Goal: Task Accomplishment & Management: Complete application form

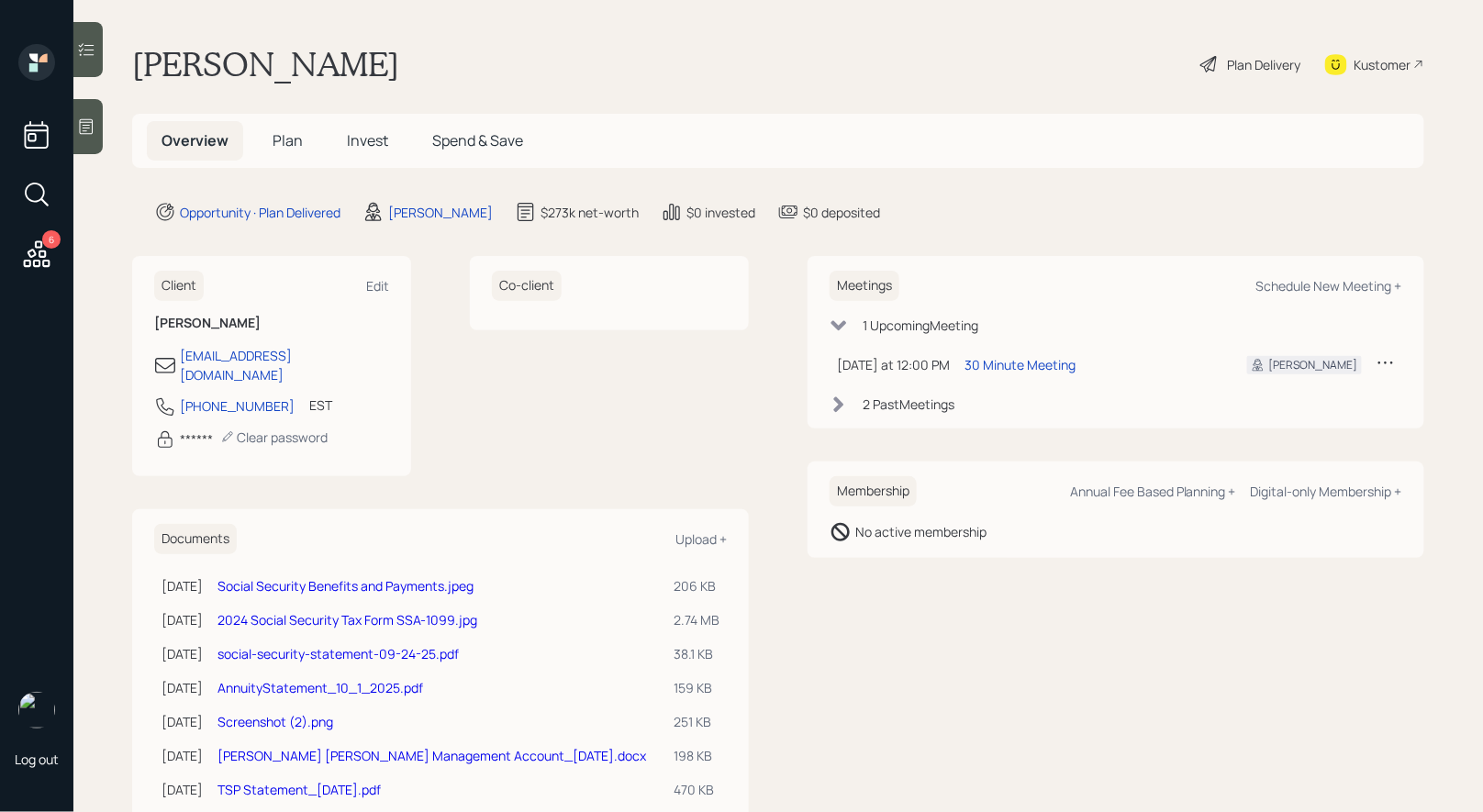
click at [340, 577] on link "Social Security Benefits and Payments.jpeg" at bounding box center [345, 585] width 256 height 18
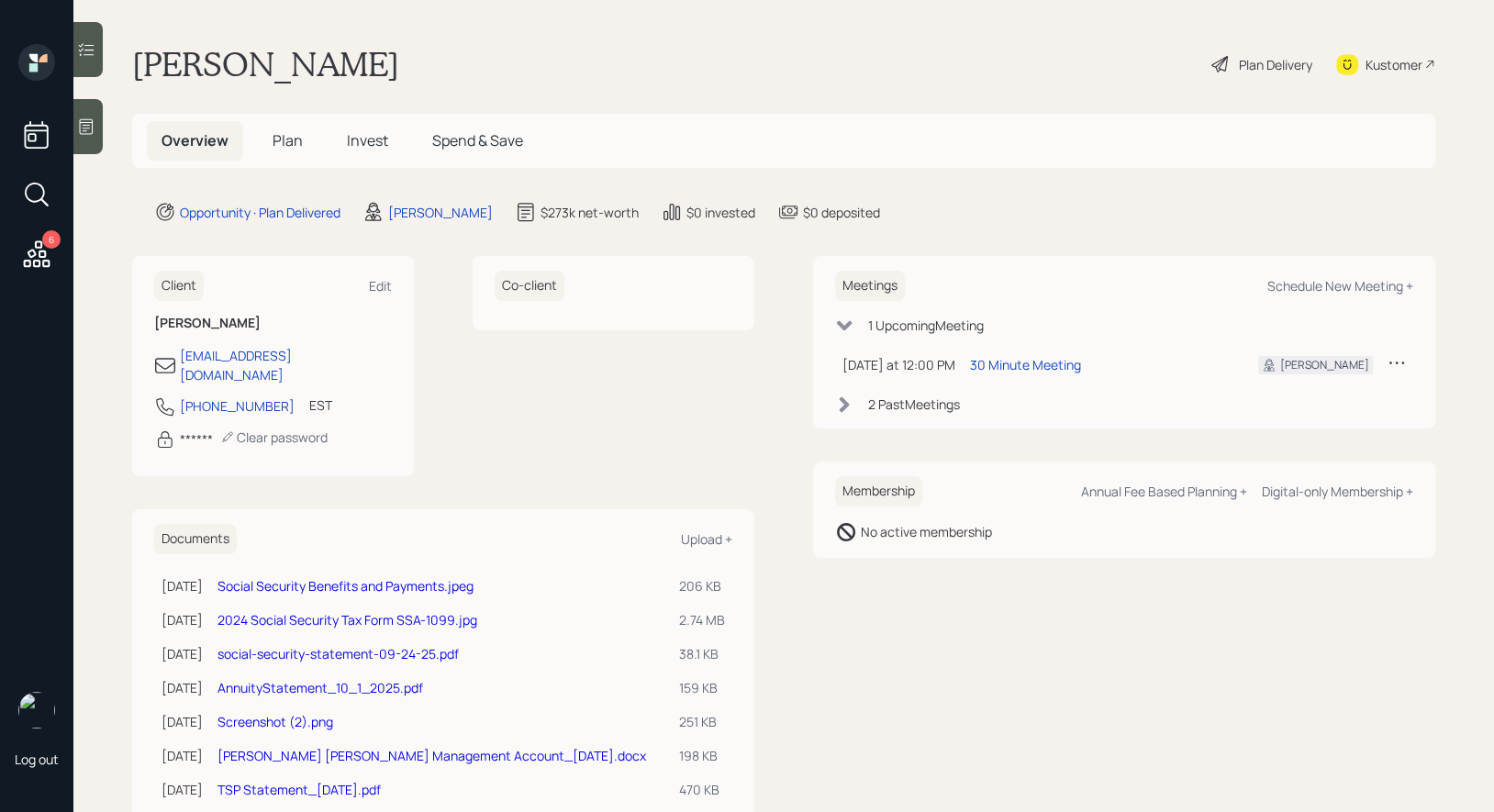
click at [280, 139] on span "Plan" at bounding box center [288, 141] width 30 height 21
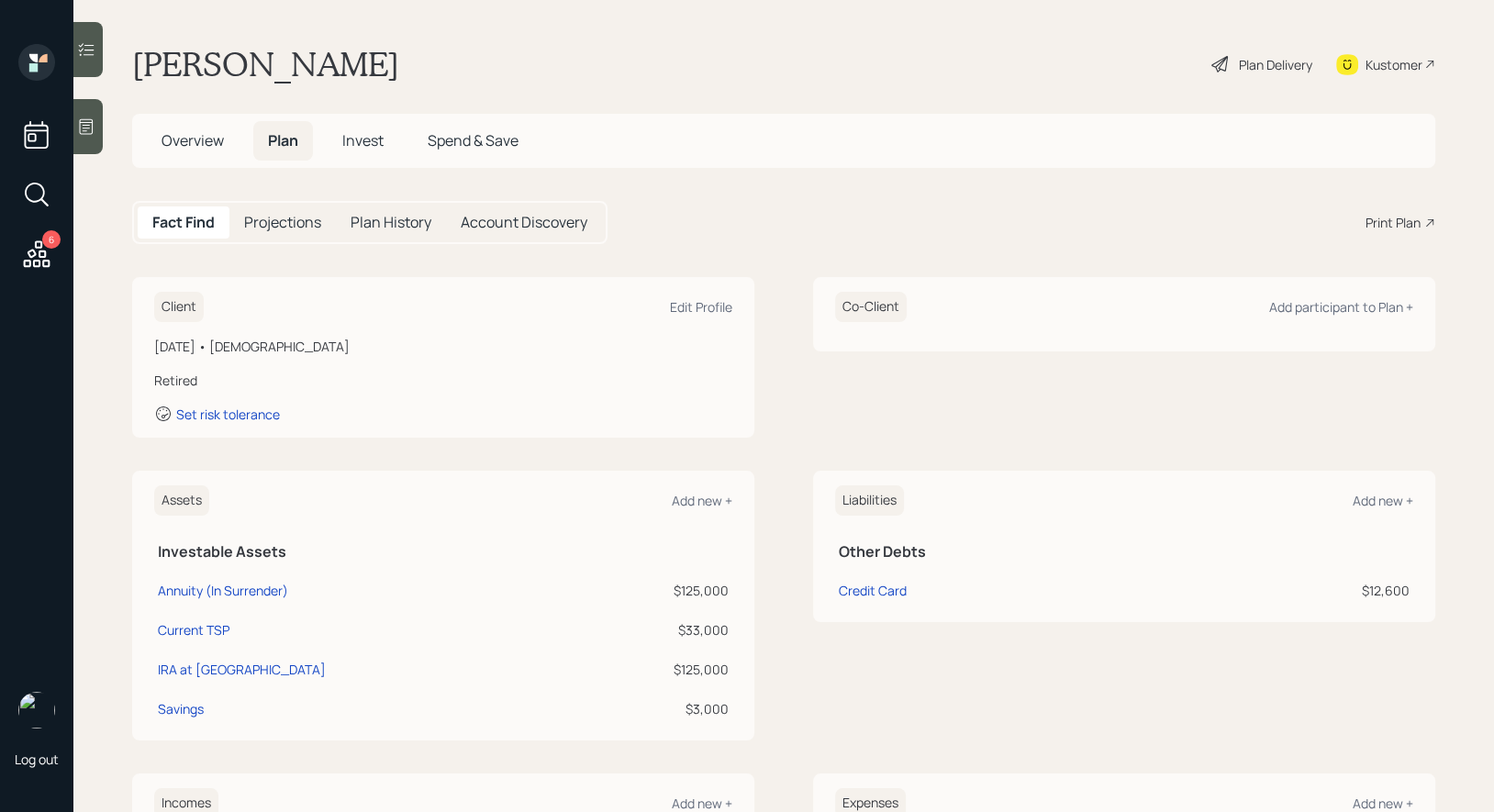
click at [1267, 64] on div "Plan Delivery" at bounding box center [1275, 65] width 73 height 20
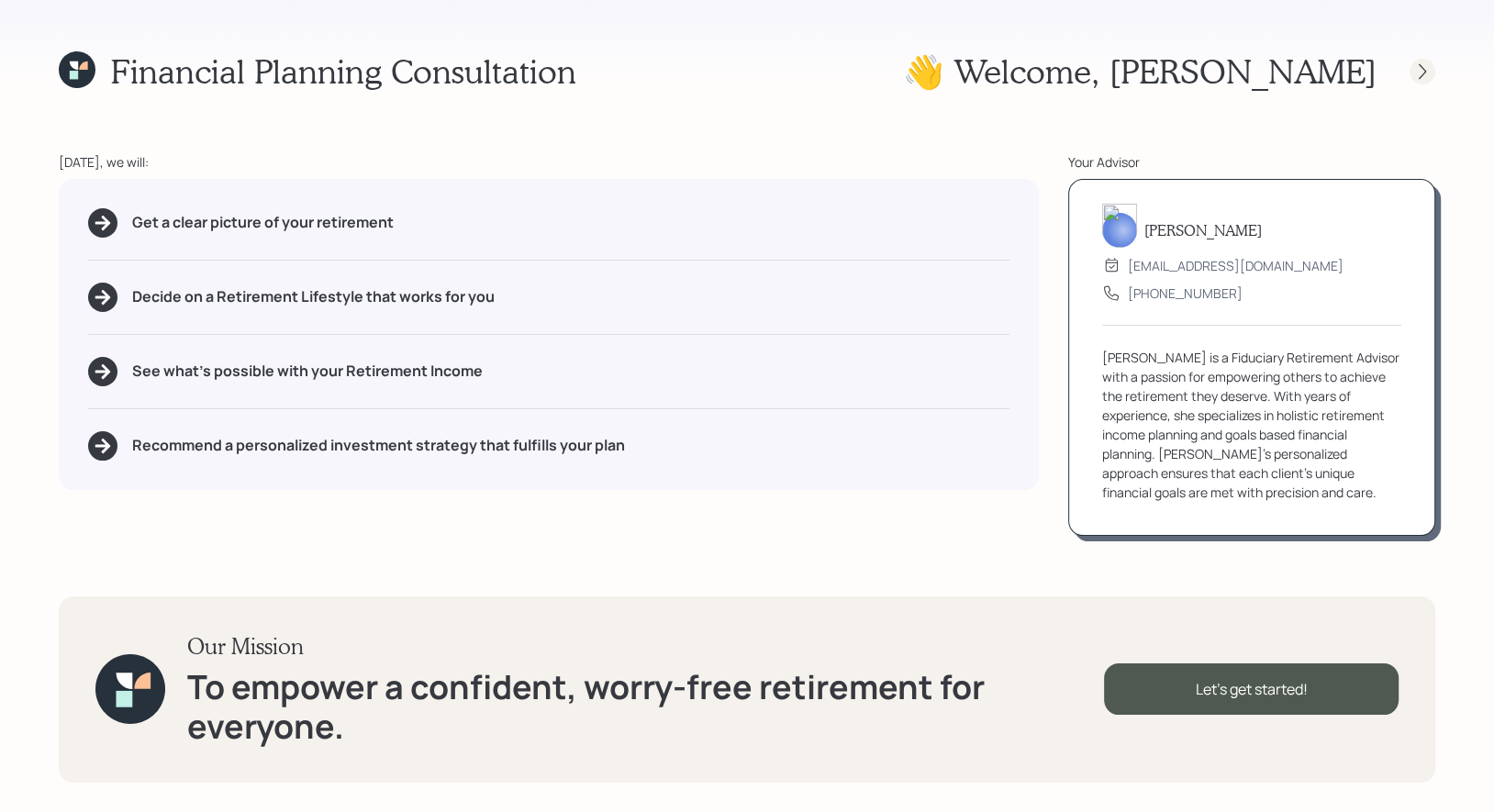
click at [1426, 75] on icon at bounding box center [1423, 72] width 19 height 19
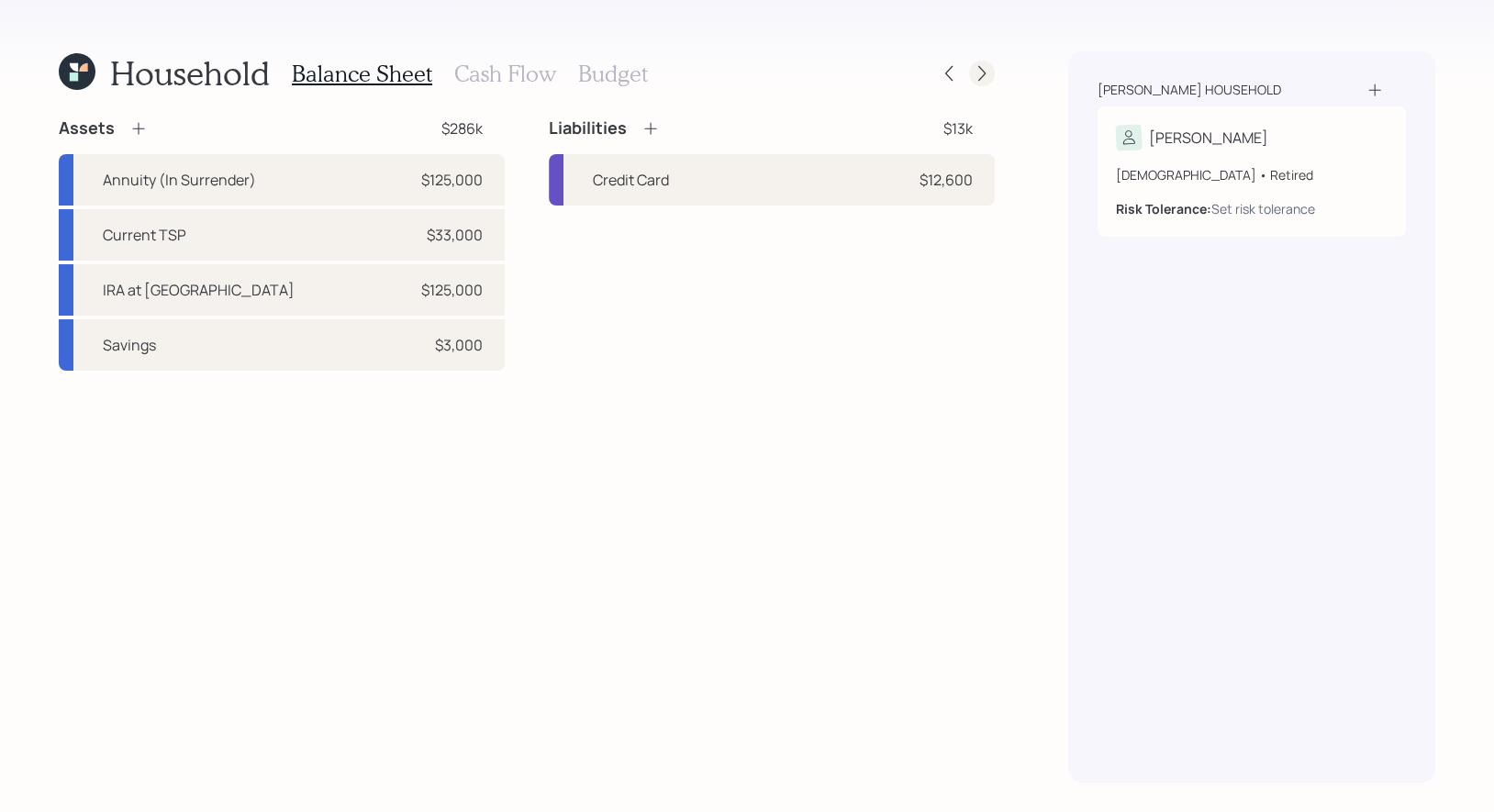
click at [974, 76] on icon at bounding box center [982, 73] width 19 height 19
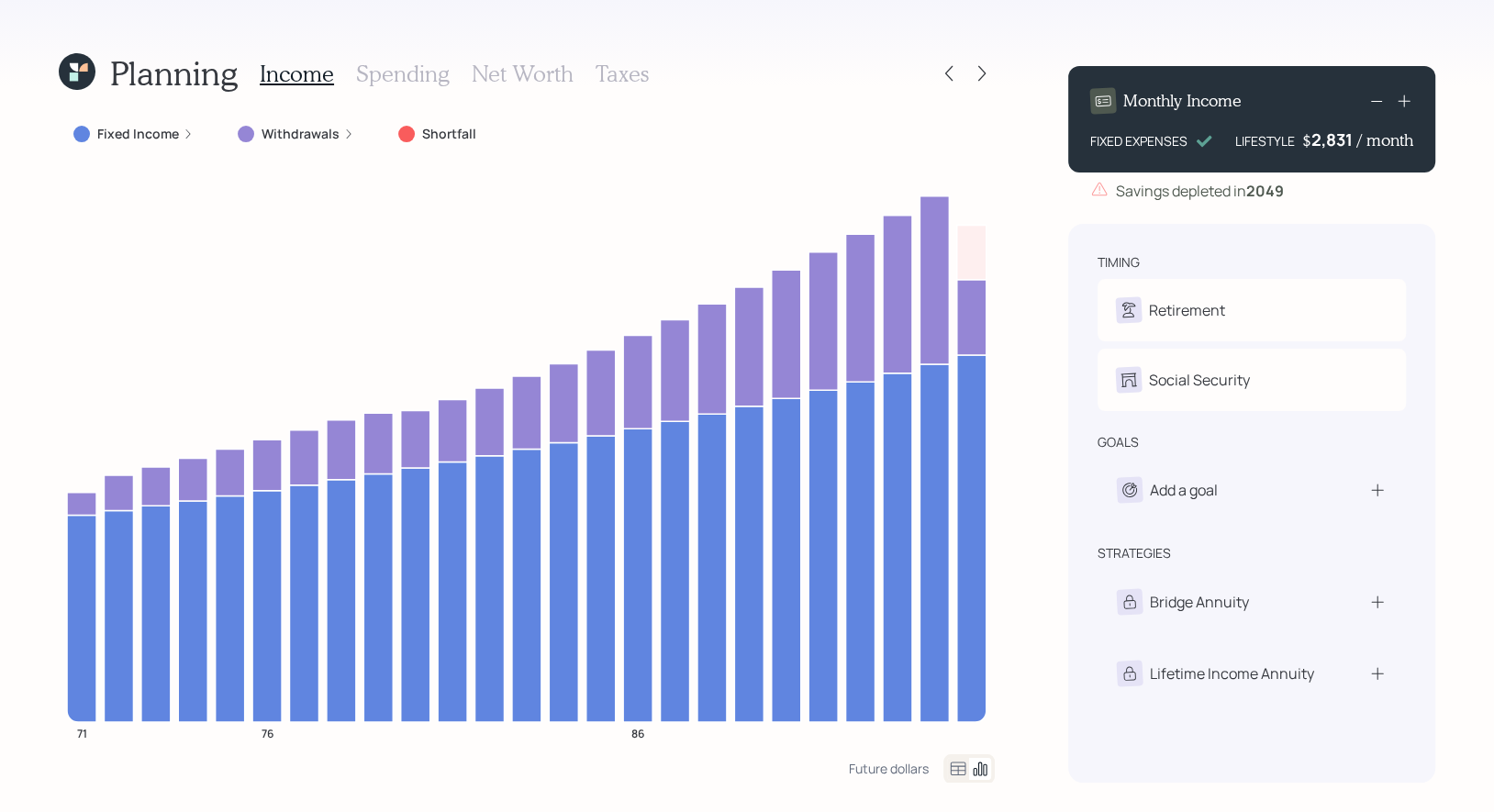
click at [127, 135] on label "Fixed Income" at bounding box center [138, 134] width 82 height 19
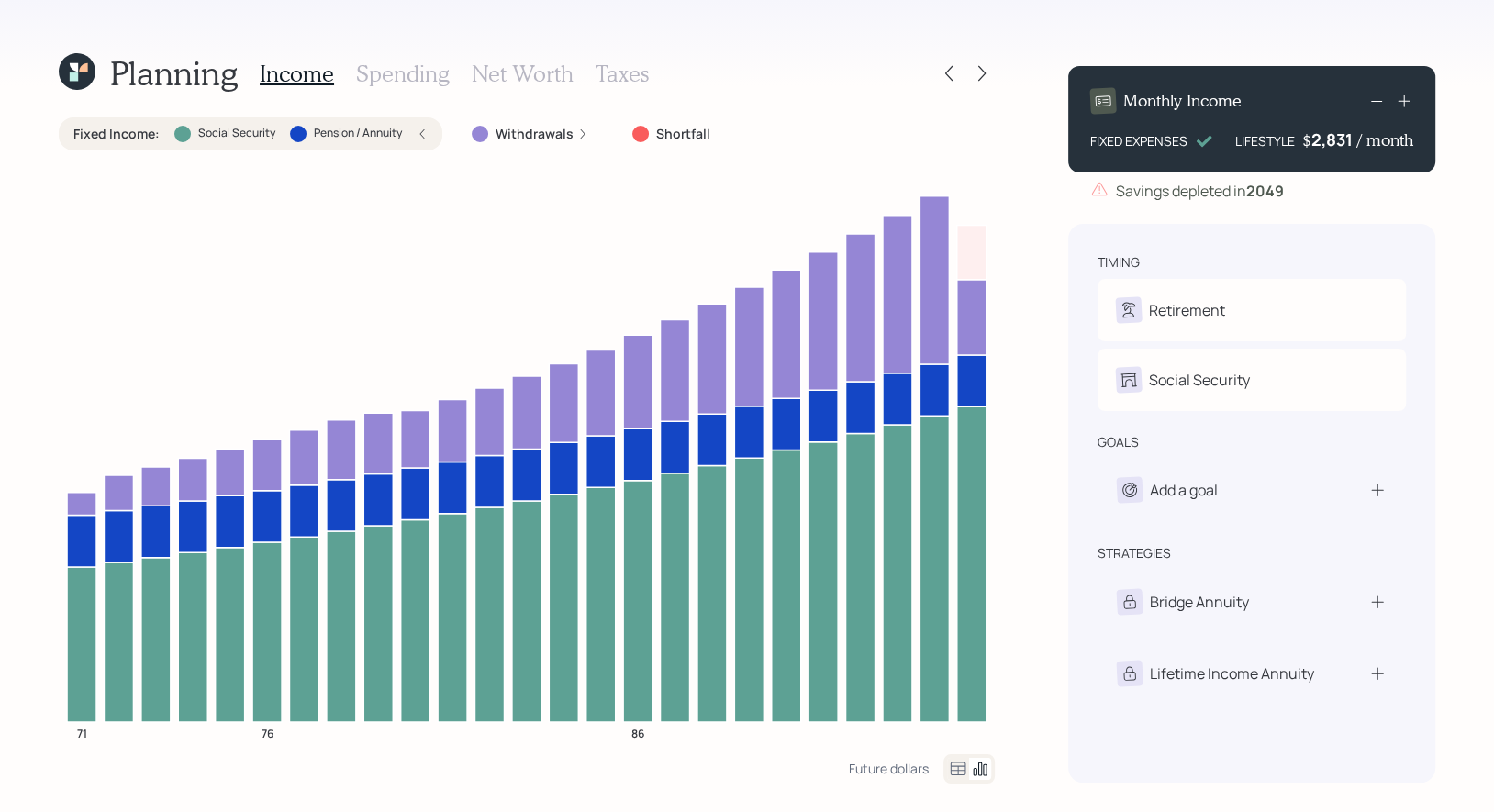
click at [606, 73] on h3 "Taxes" at bounding box center [622, 74] width 53 height 26
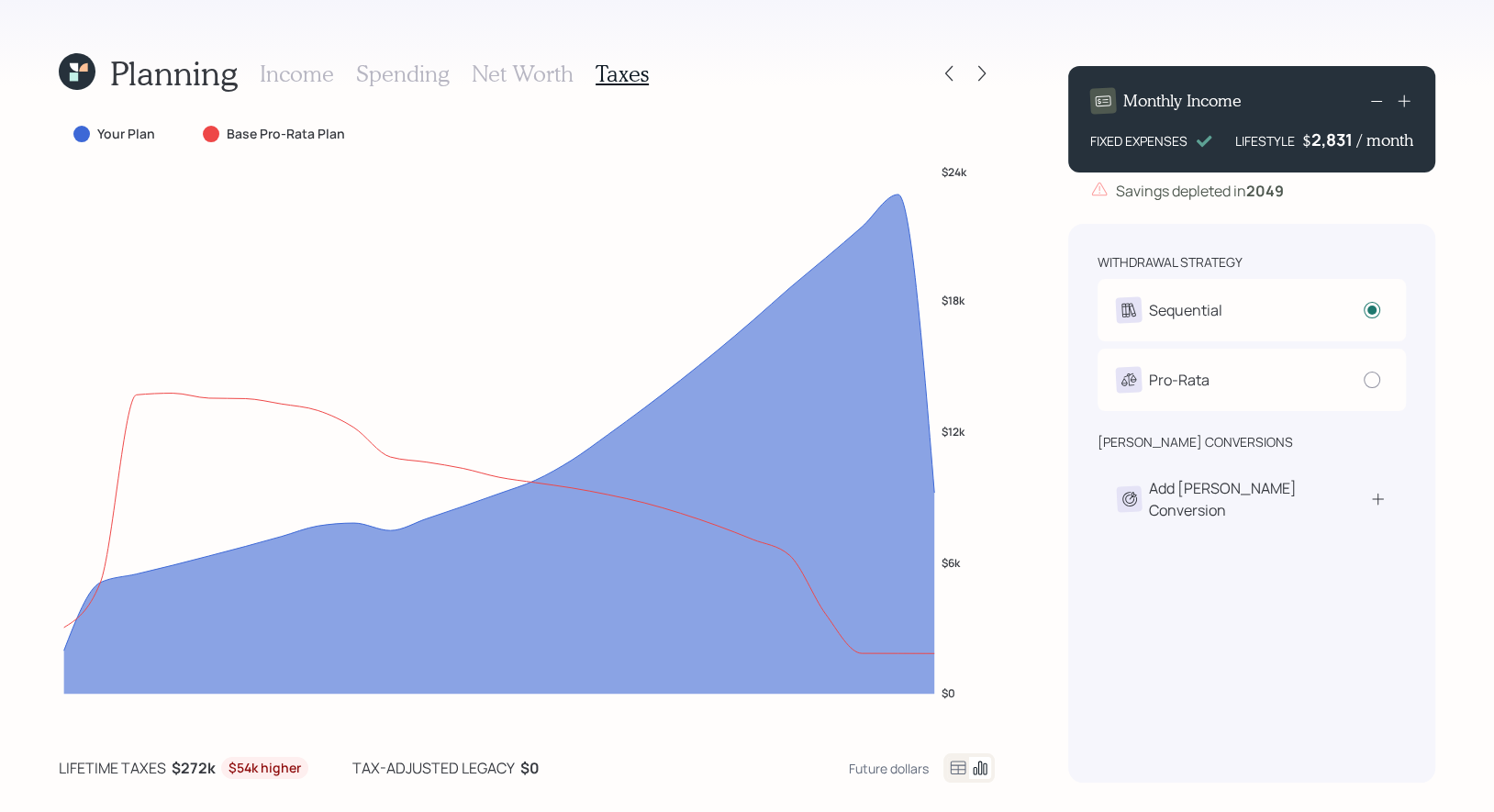
click at [296, 74] on h3 "Income" at bounding box center [296, 74] width 74 height 26
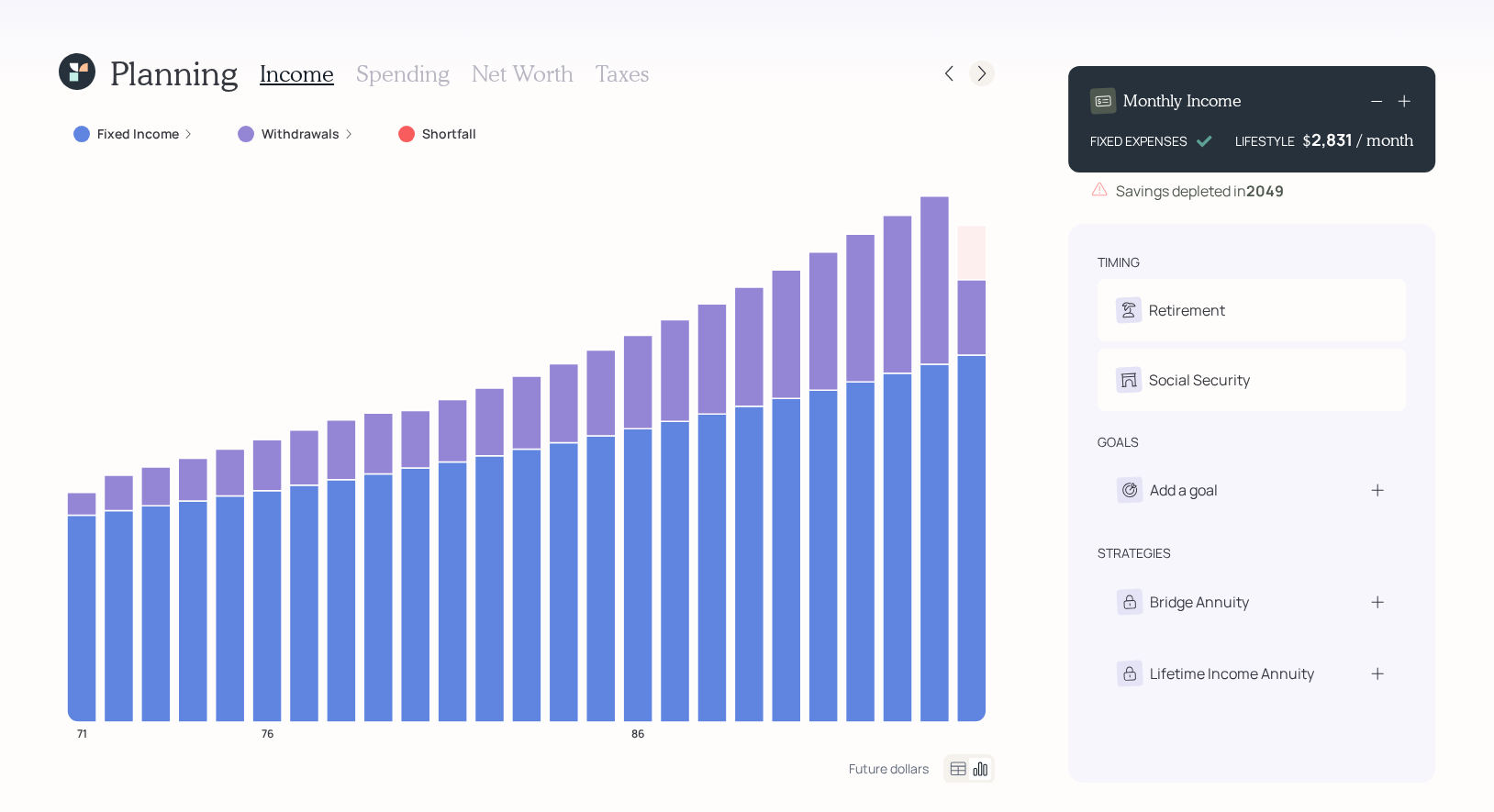
click at [985, 71] on icon at bounding box center [982, 73] width 19 height 19
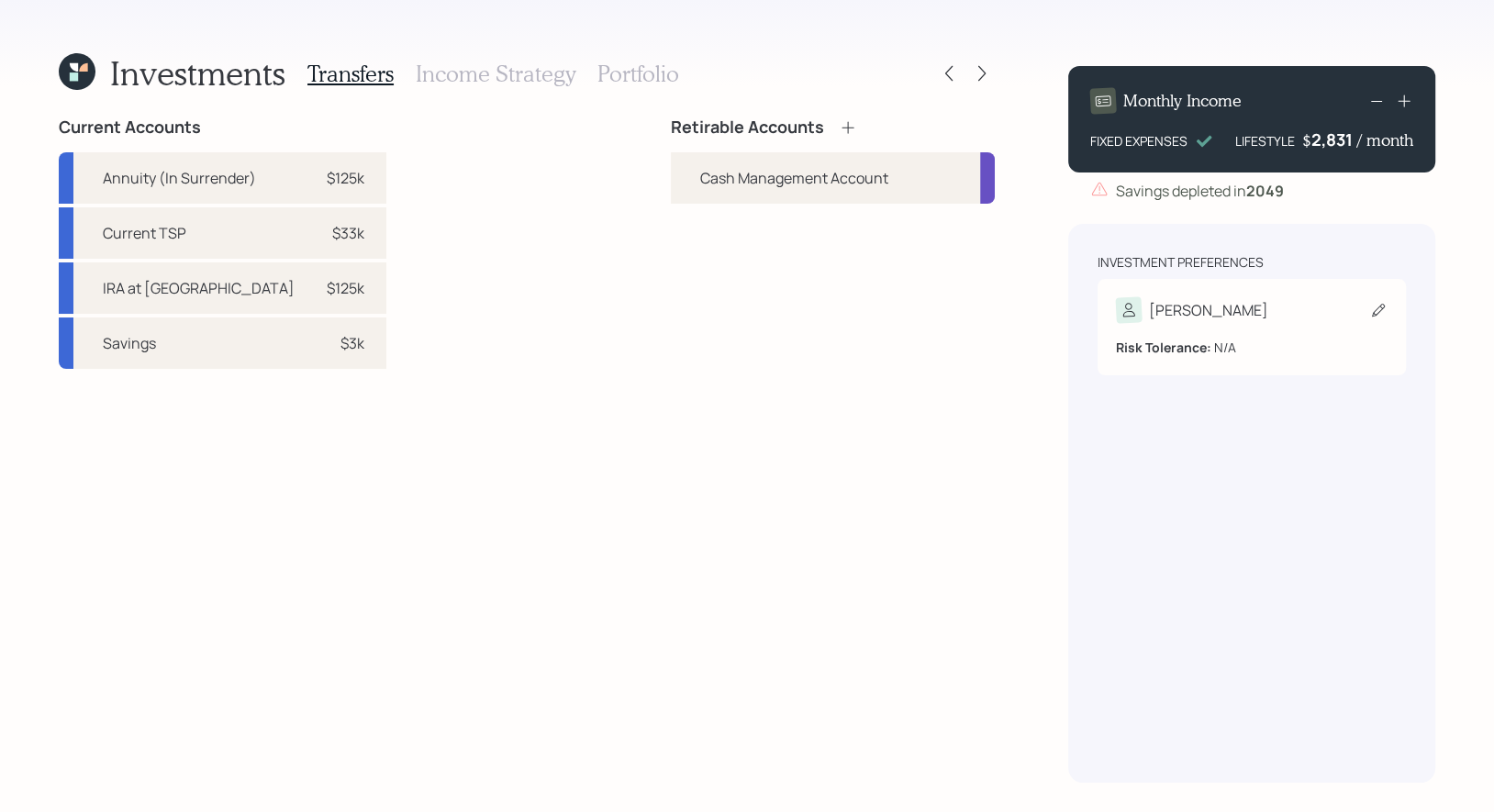
click at [1377, 308] on icon at bounding box center [1379, 310] width 13 height 13
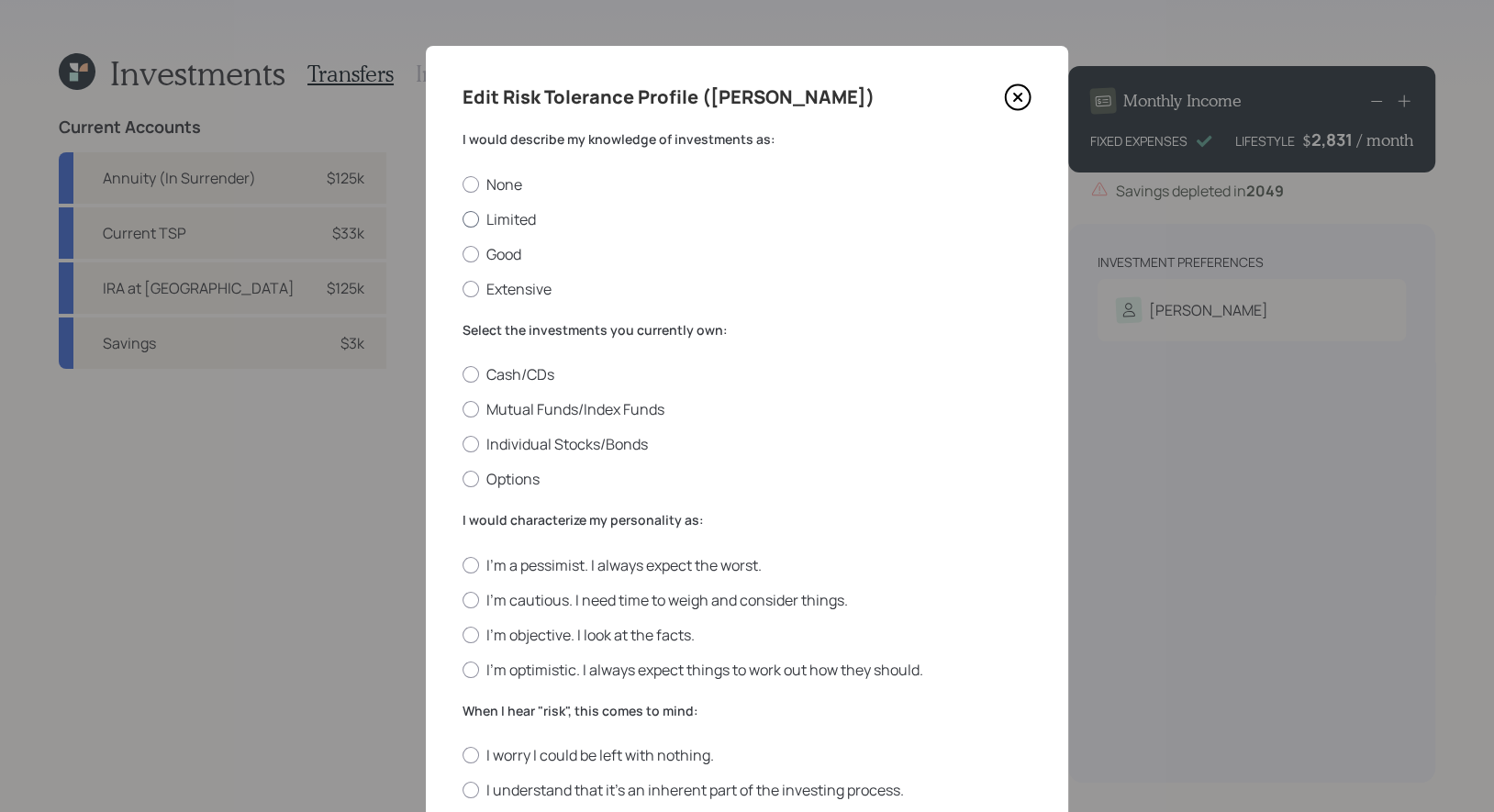
click at [474, 220] on div at bounding box center [471, 219] width 17 height 17
click at [462, 219] on input "Limited" at bounding box center [461, 218] width 1 height 1
radio input "true"
click at [470, 407] on div at bounding box center [471, 410] width 17 height 17
click at [462, 409] on input "Mutual Funds/Index Funds" at bounding box center [461, 409] width 1 height 1
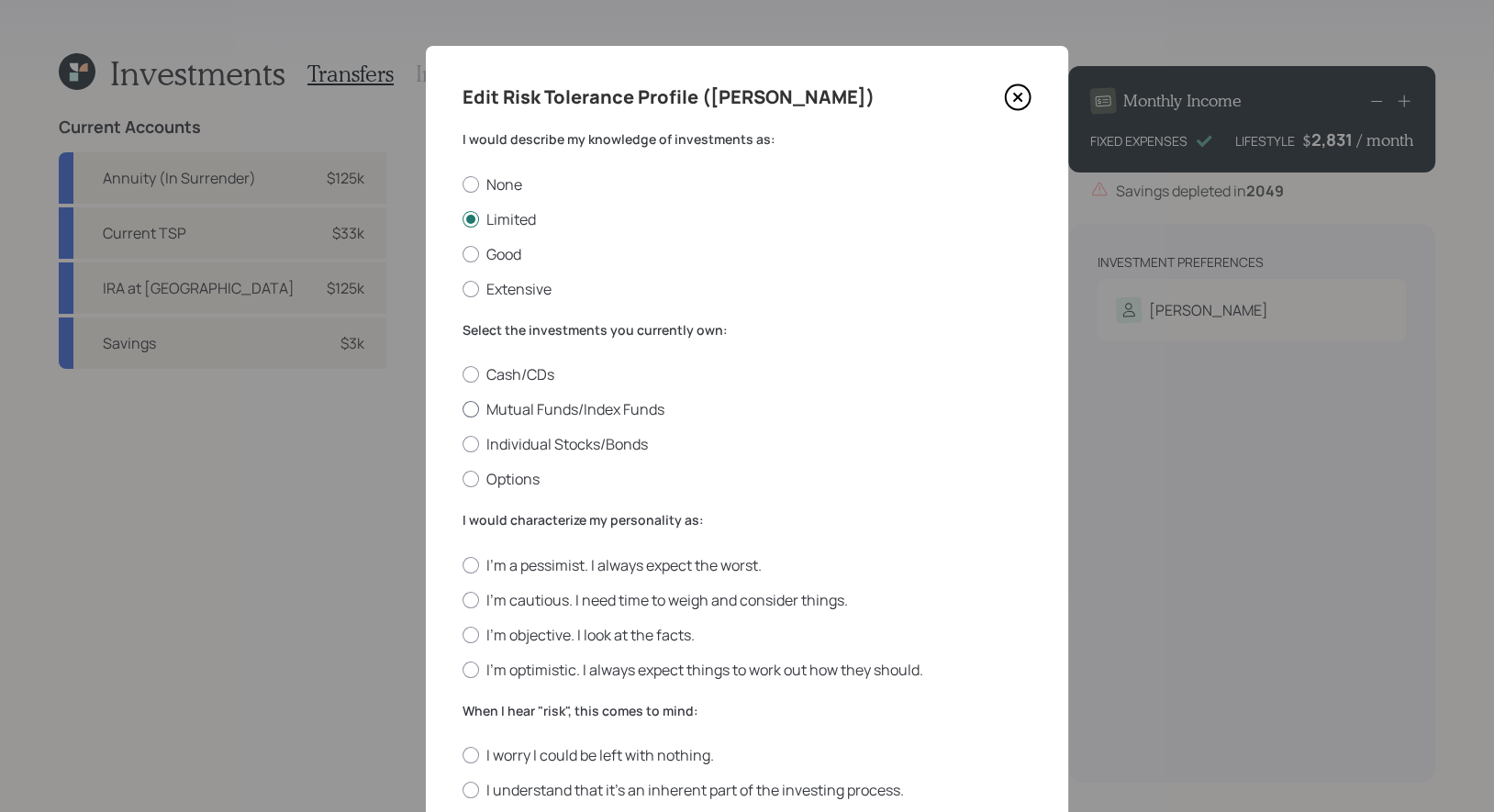
radio input "true"
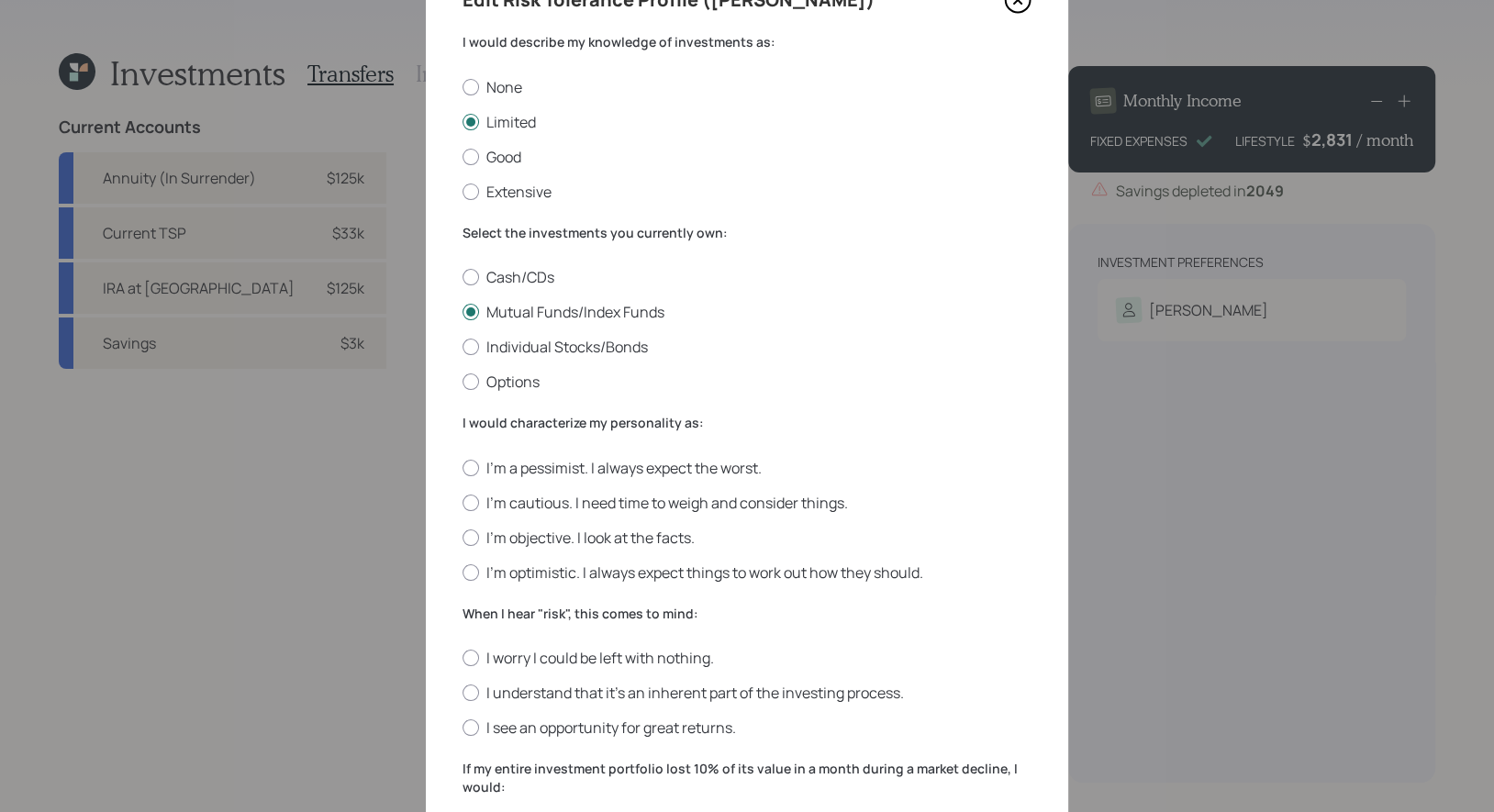
scroll to position [98, 0]
click at [469, 534] on div at bounding box center [471, 537] width 17 height 17
click at [462, 535] on input "I'm objective. I look at the facts." at bounding box center [461, 535] width 1 height 1
radio input "true"
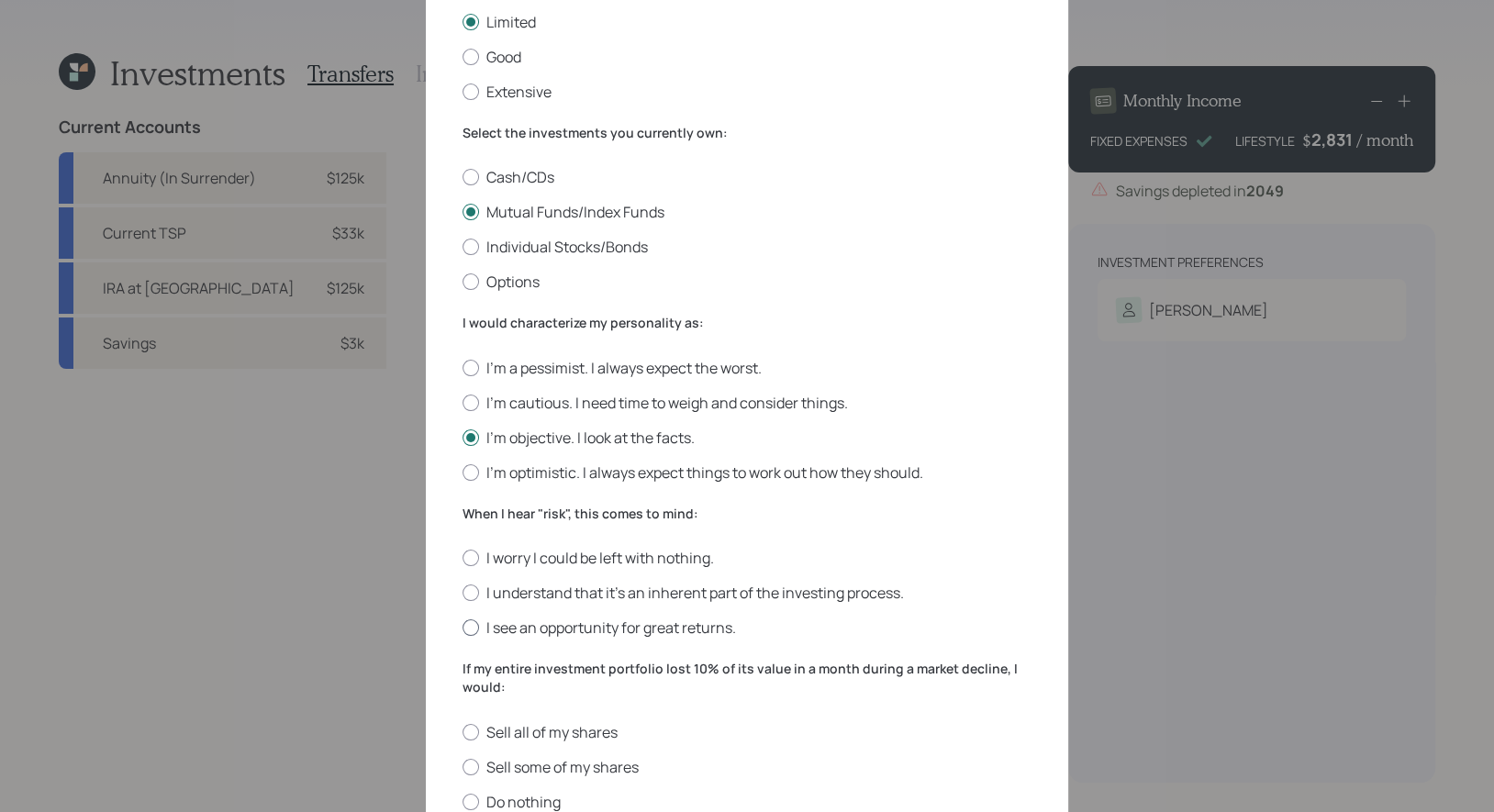
click at [475, 622] on label "I see an opportunity for great returns." at bounding box center [747, 628] width 569 height 21
click at [462, 627] on input "I see an opportunity for great returns." at bounding box center [461, 627] width 1 height 1
radio input "true"
click at [468, 590] on div at bounding box center [471, 593] width 17 height 17
click at [462, 593] on input "I understand that it’s an inherent part of the investing process." at bounding box center [461, 593] width 1 height 1
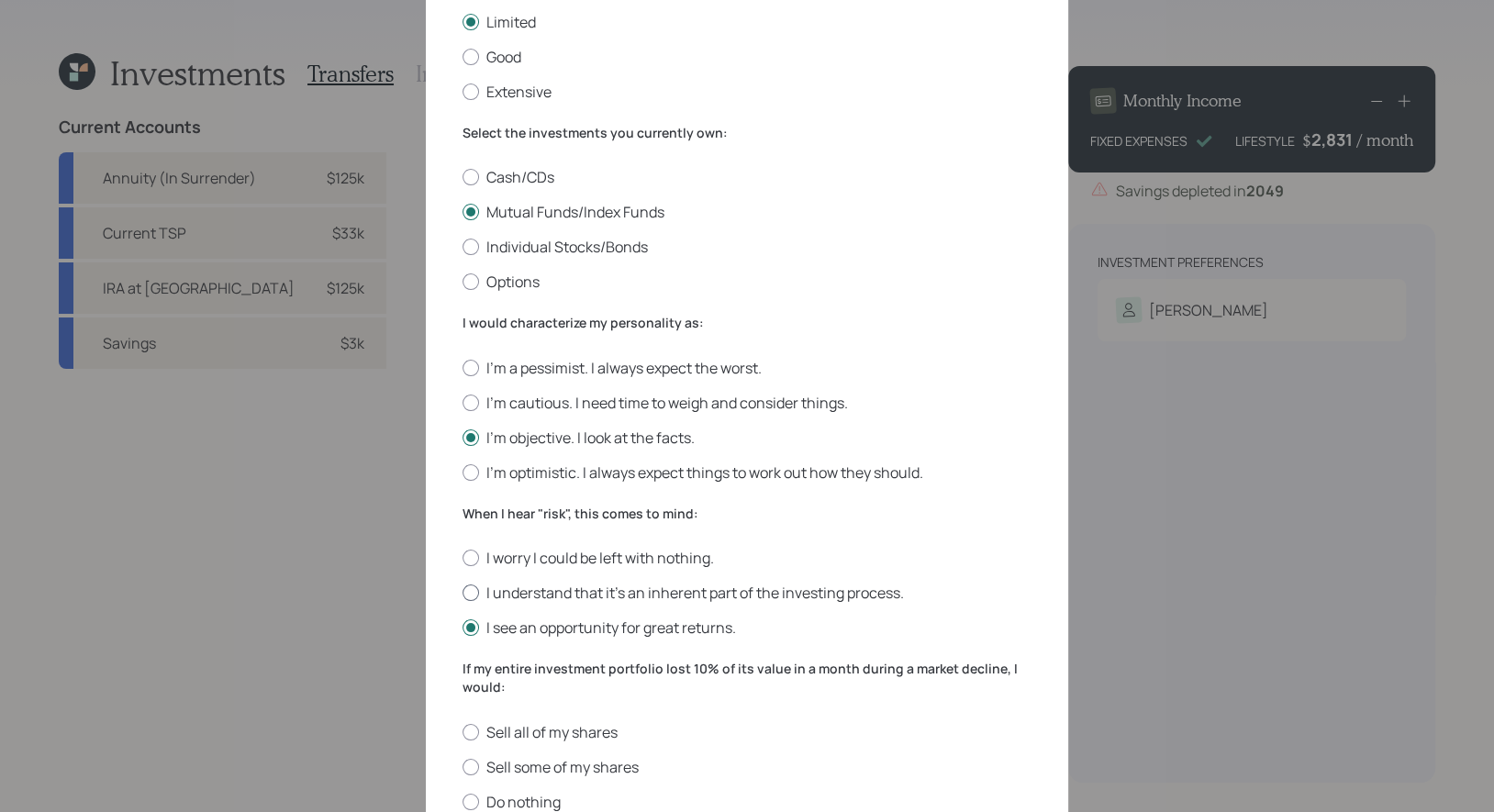
radio input "true"
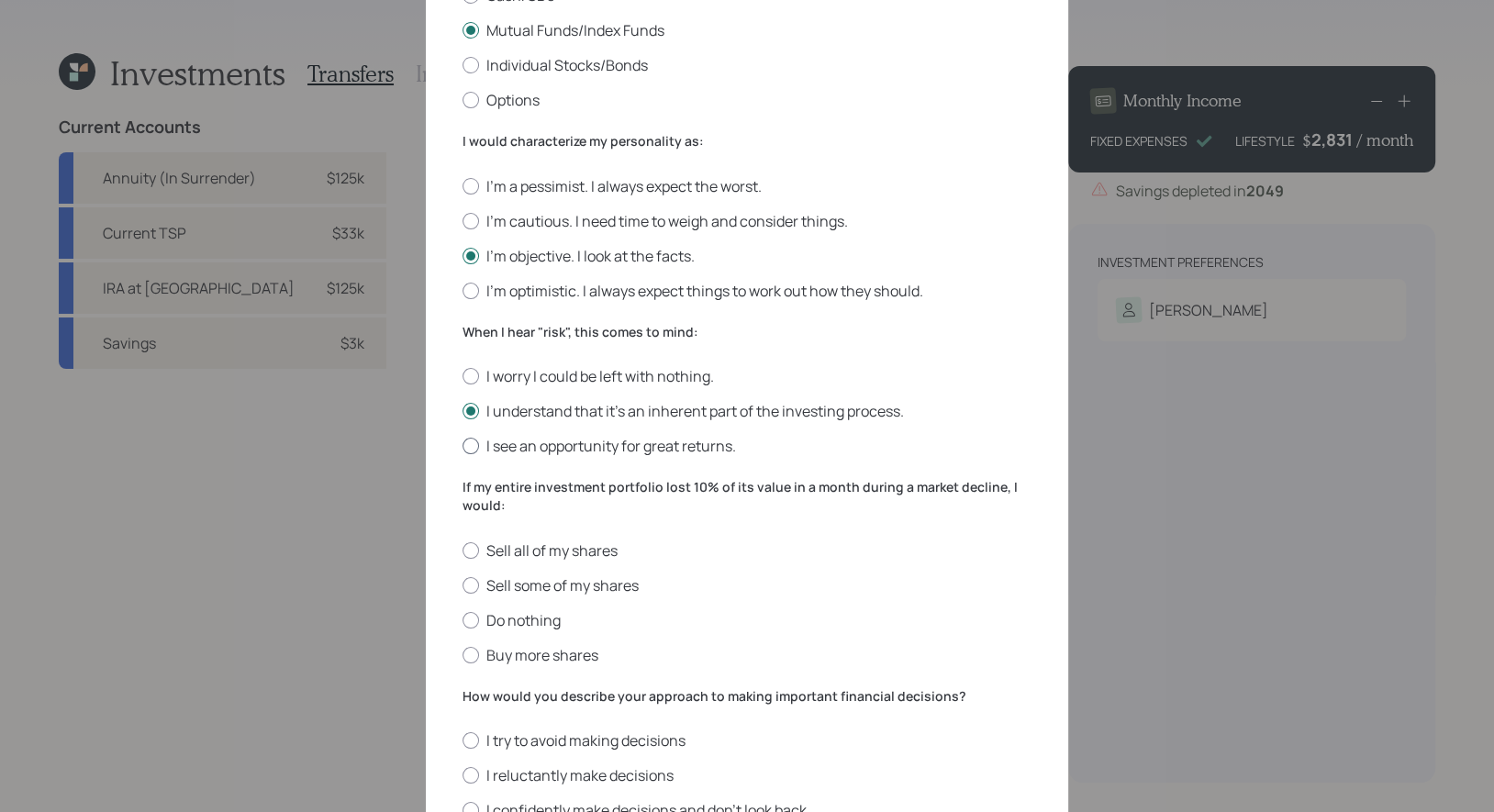
scroll to position [427, 0]
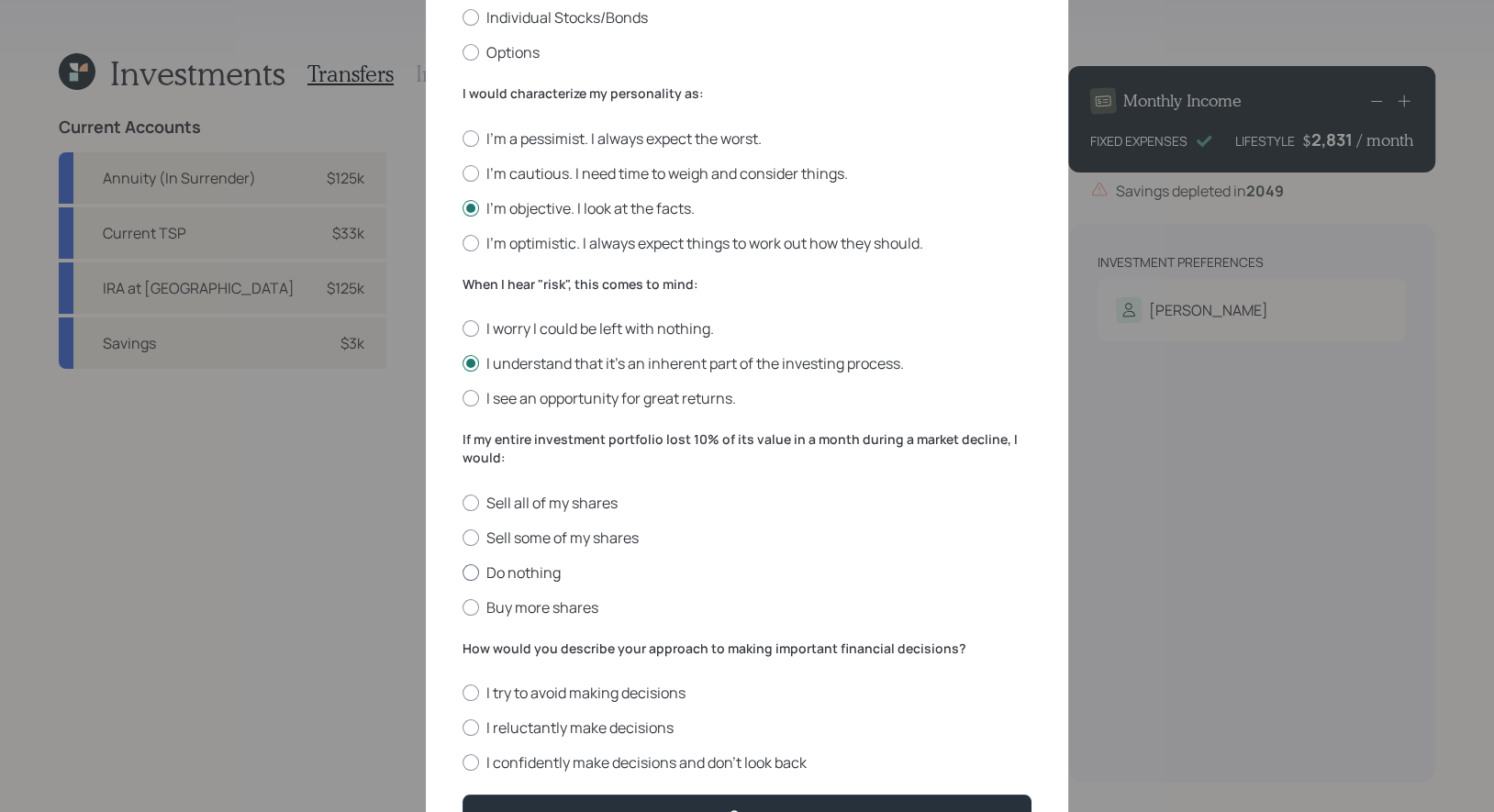
click at [475, 574] on div at bounding box center [471, 573] width 17 height 17
click at [462, 573] on input "Do nothing" at bounding box center [461, 572] width 1 height 1
radio input "true"
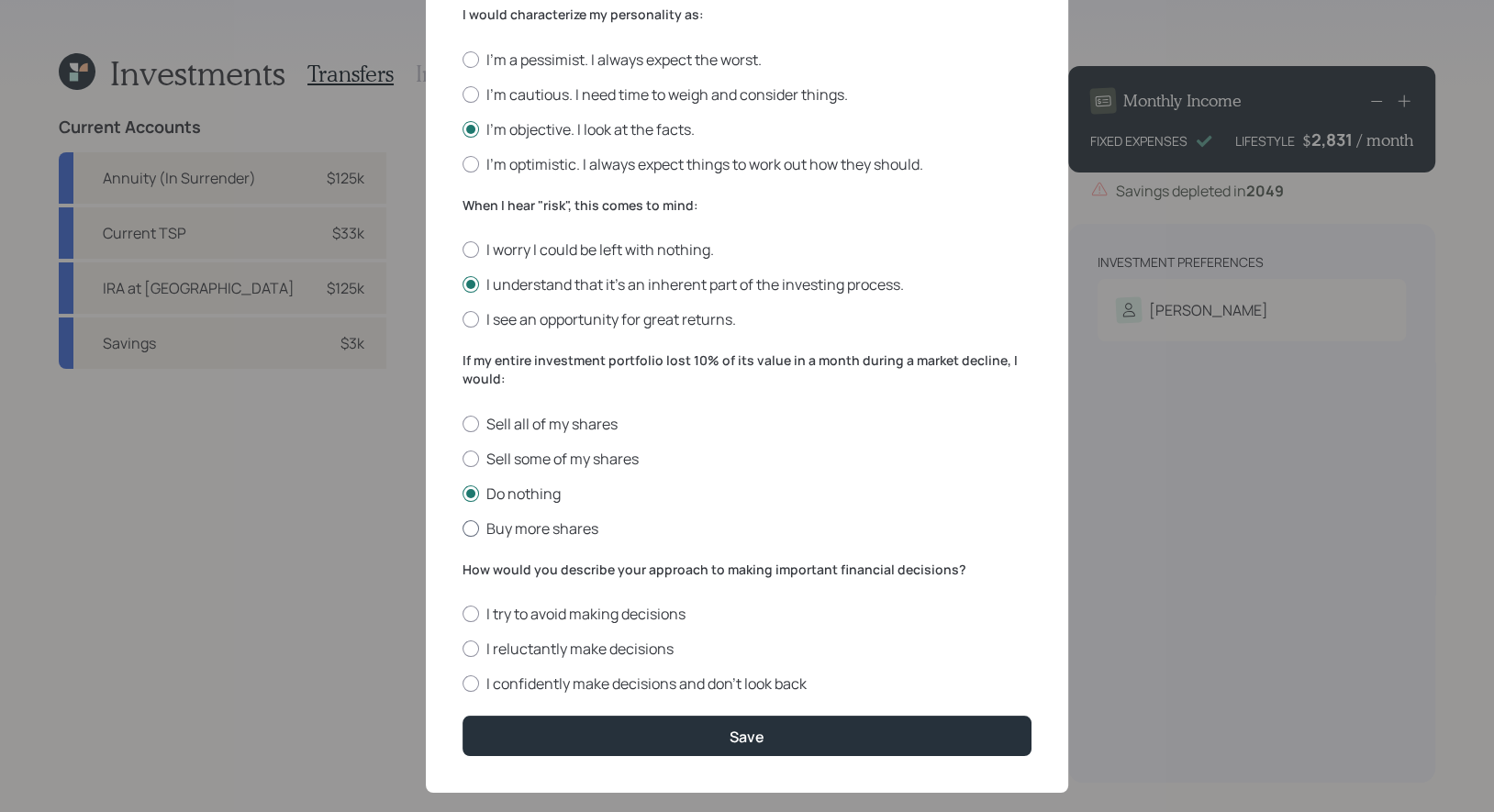
scroll to position [534, 0]
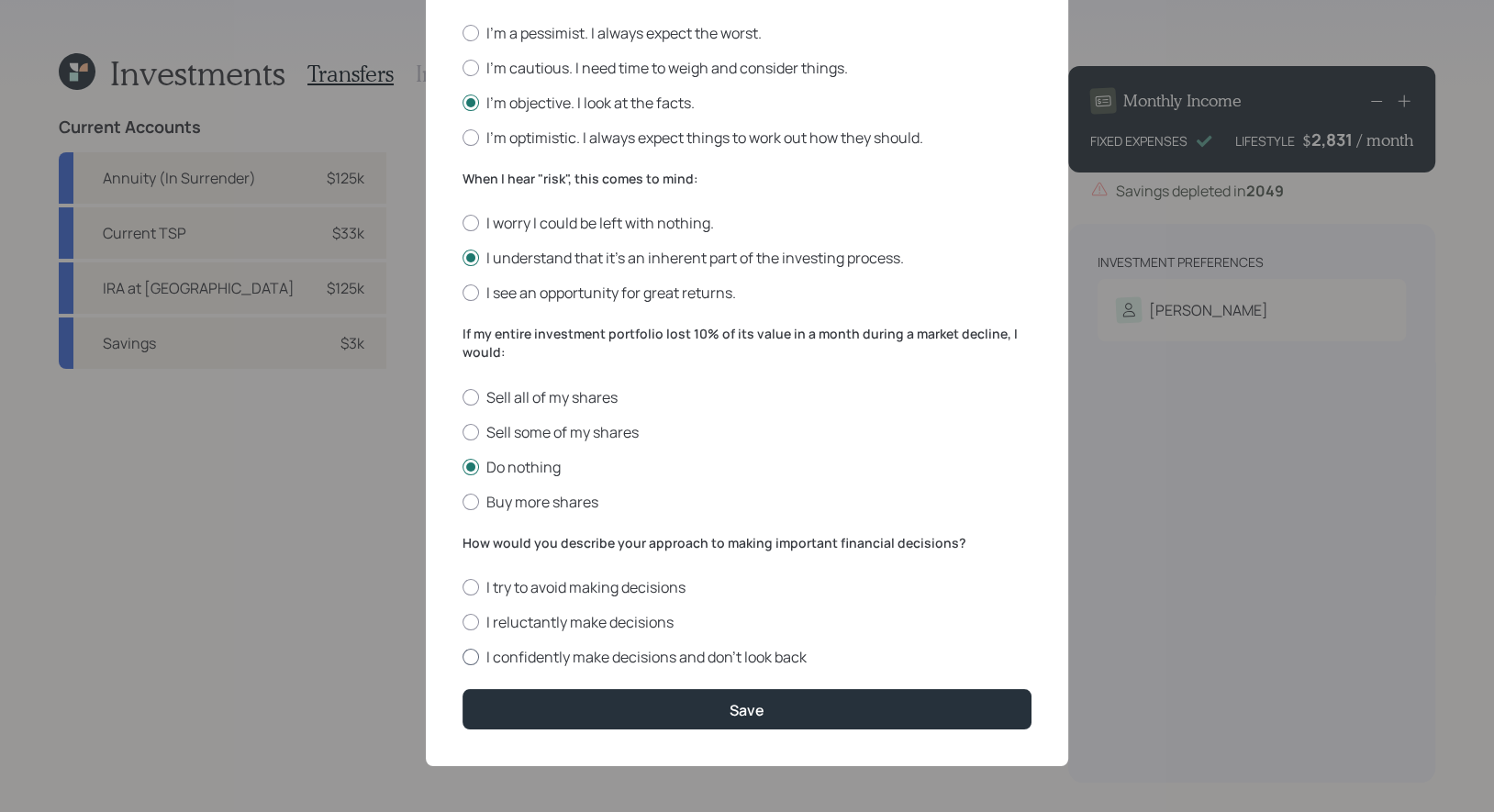
click at [468, 653] on div at bounding box center [471, 657] width 17 height 17
click at [462, 657] on input "I confidently make decisions and don’t look back" at bounding box center [461, 657] width 1 height 1
radio input "true"
click at [472, 620] on div at bounding box center [471, 623] width 17 height 17
click at [462, 622] on input "I reluctantly make decisions" at bounding box center [461, 622] width 1 height 1
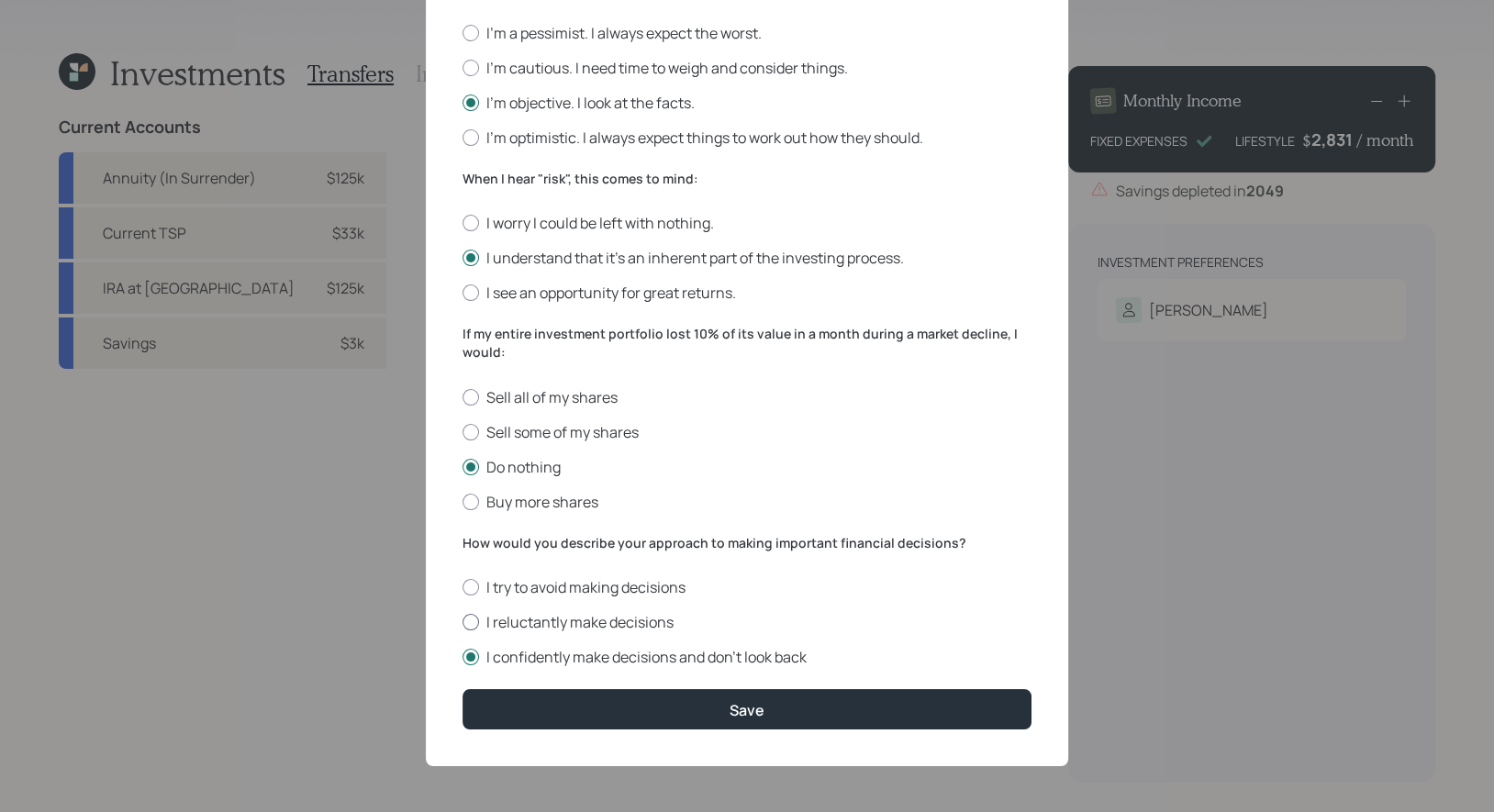
radio input "true"
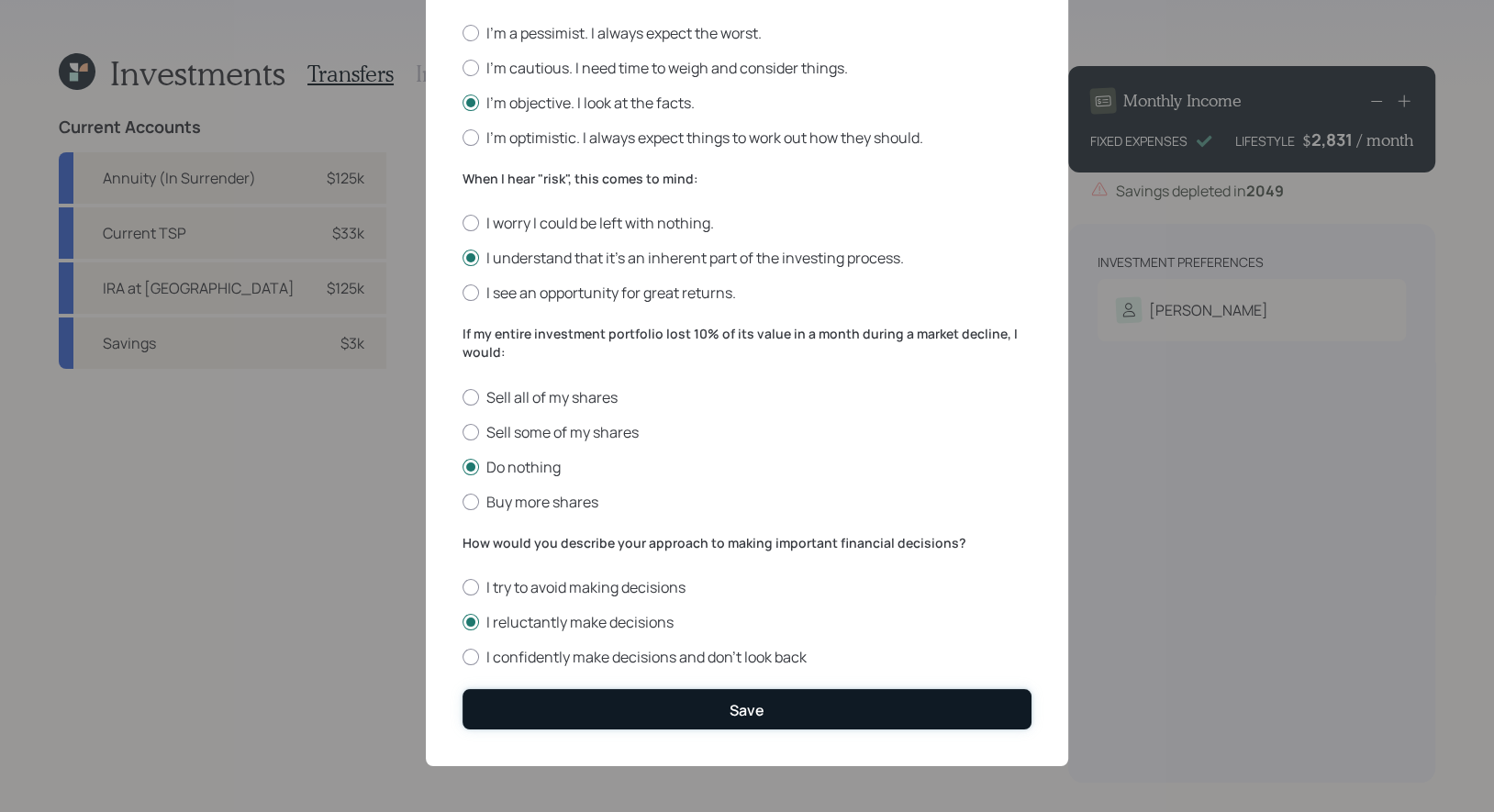
click at [546, 710] on button "Save" at bounding box center [747, 709] width 569 height 39
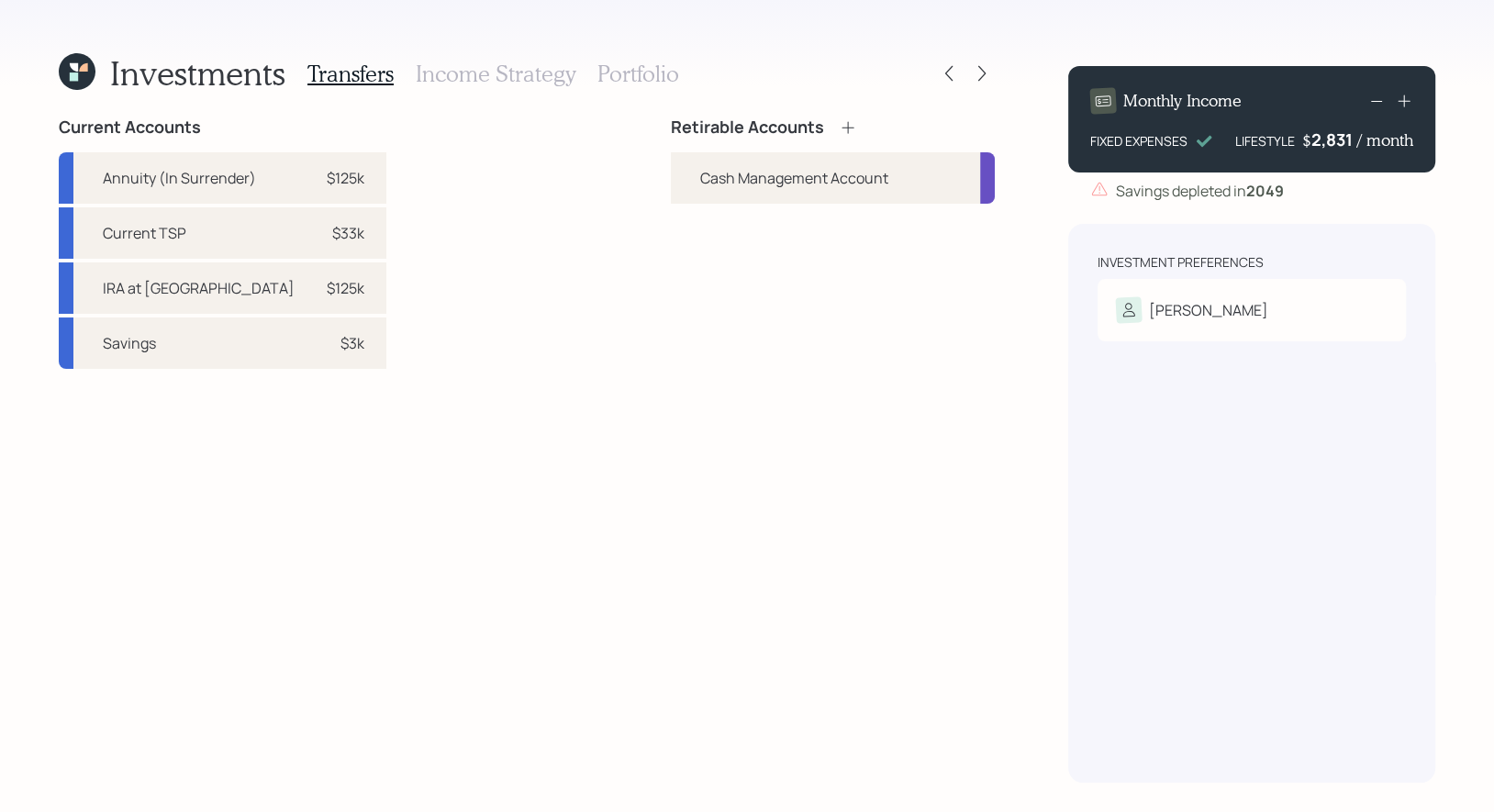
click at [847, 120] on icon at bounding box center [848, 128] width 19 height 19
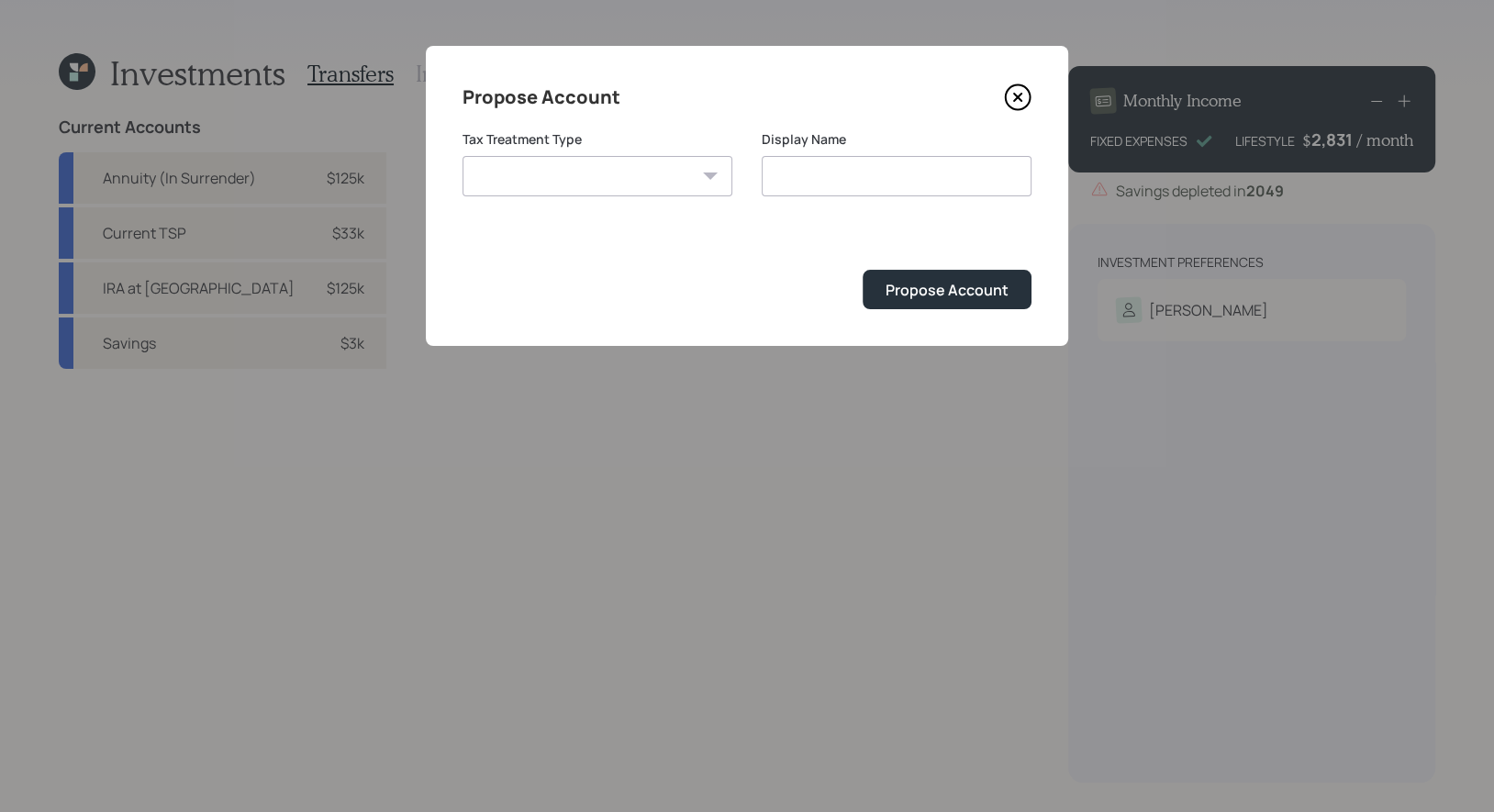
click at [611, 182] on select "Roth Taxable Traditional" at bounding box center [597, 175] width 270 height 40
select select "traditional"
click at [462, 156] on select "Roth Taxable Traditional" at bounding box center [597, 175] width 270 height 40
click at [953, 180] on input "Traditional" at bounding box center [897, 175] width 270 height 40
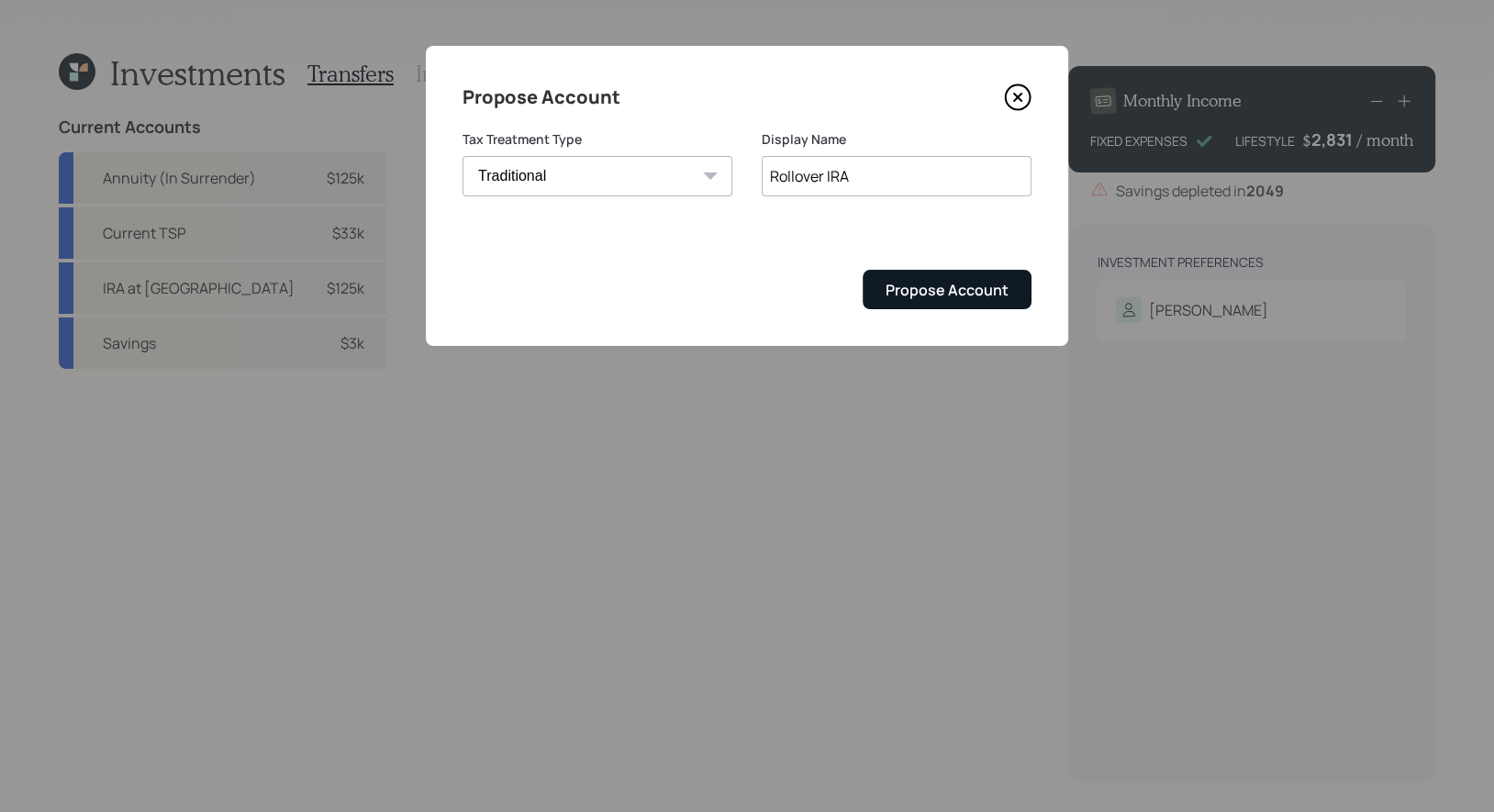
type input "Rollover IRA"
click at [962, 291] on div "Propose Account" at bounding box center [946, 290] width 123 height 21
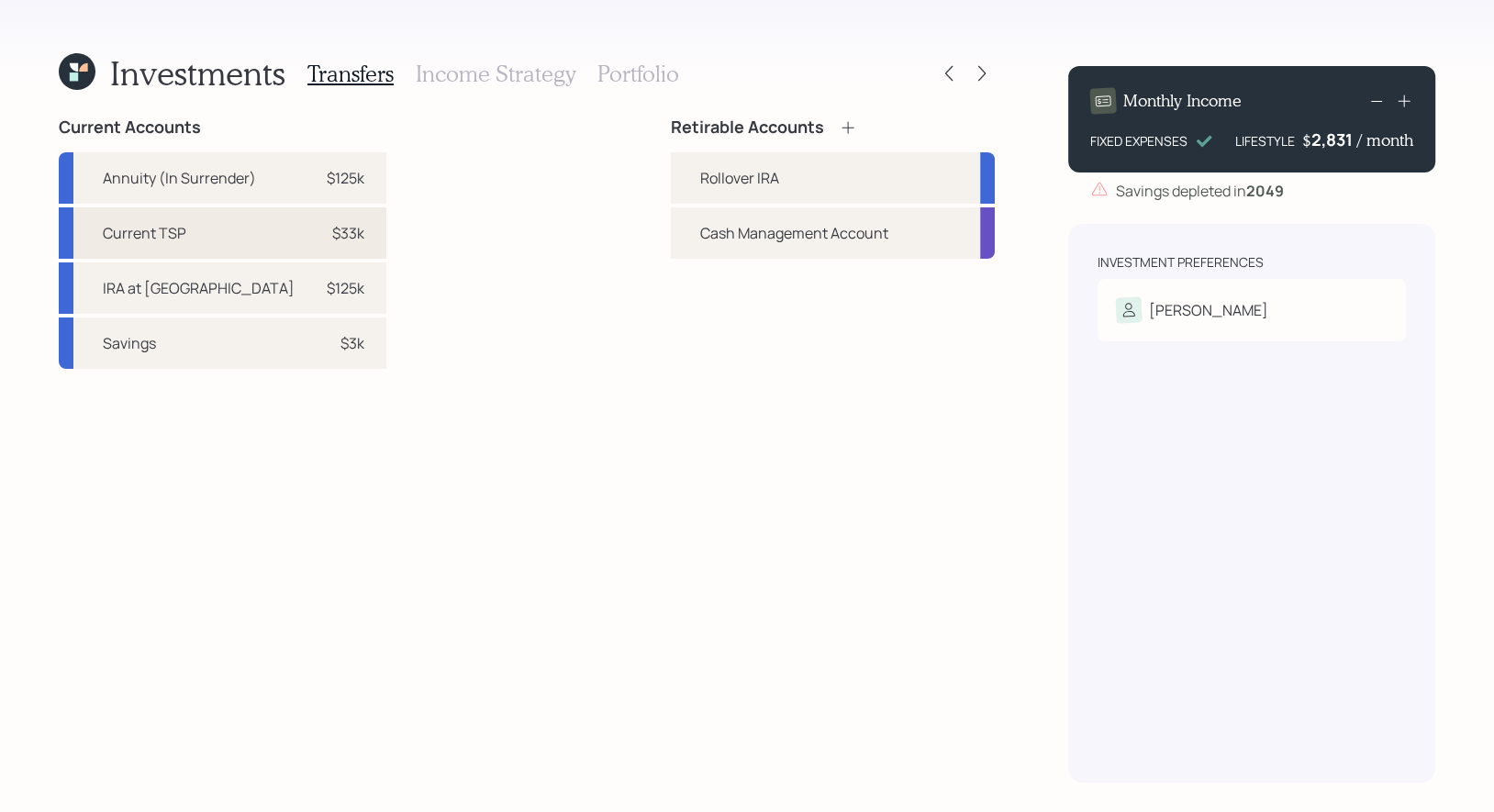
click at [332, 230] on div "$33k" at bounding box center [348, 233] width 32 height 22
click at [702, 173] on div "Rollover IRA" at bounding box center [740, 177] width 79 height 22
select select "e4952f8c-1421-44b2-9175-ea411771aec9"
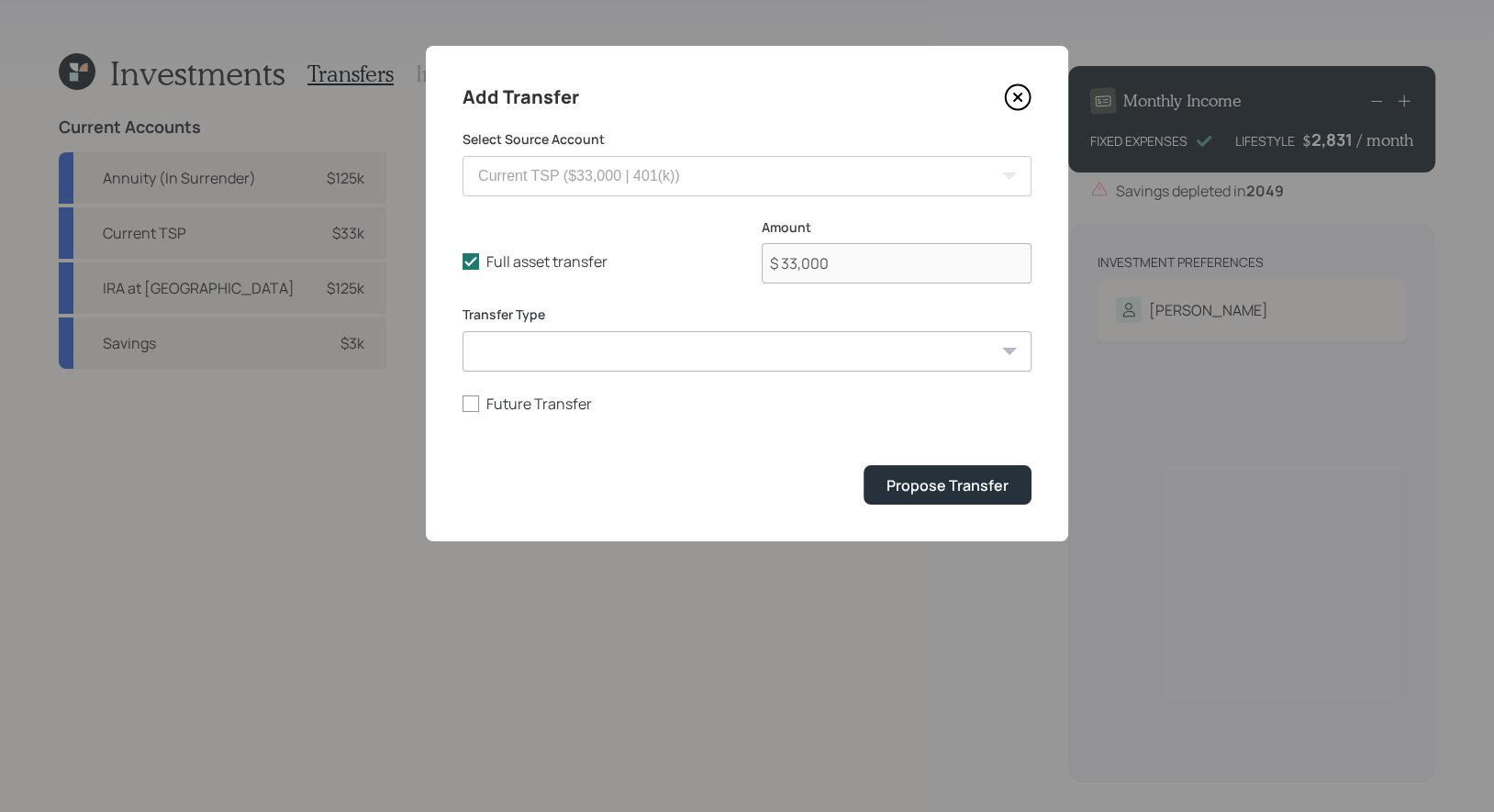
click at [589, 357] on select "ACAT Transfer Non ACAT Transfer Capitalize Rollover Rollover Deposit" at bounding box center [747, 351] width 569 height 40
click at [462, 331] on select "ACAT Transfer Non ACAT Transfer Capitalize Rollover Rollover Deposit" at bounding box center [747, 351] width 569 height 40
click at [589, 352] on select "ACAT Transfer Non ACAT Transfer Capitalize Rollover Rollover Deposit" at bounding box center [747, 351] width 569 height 40
select select "rollover"
click at [462, 331] on select "ACAT Transfer Non ACAT Transfer Capitalize Rollover Rollover Deposit" at bounding box center [747, 351] width 569 height 40
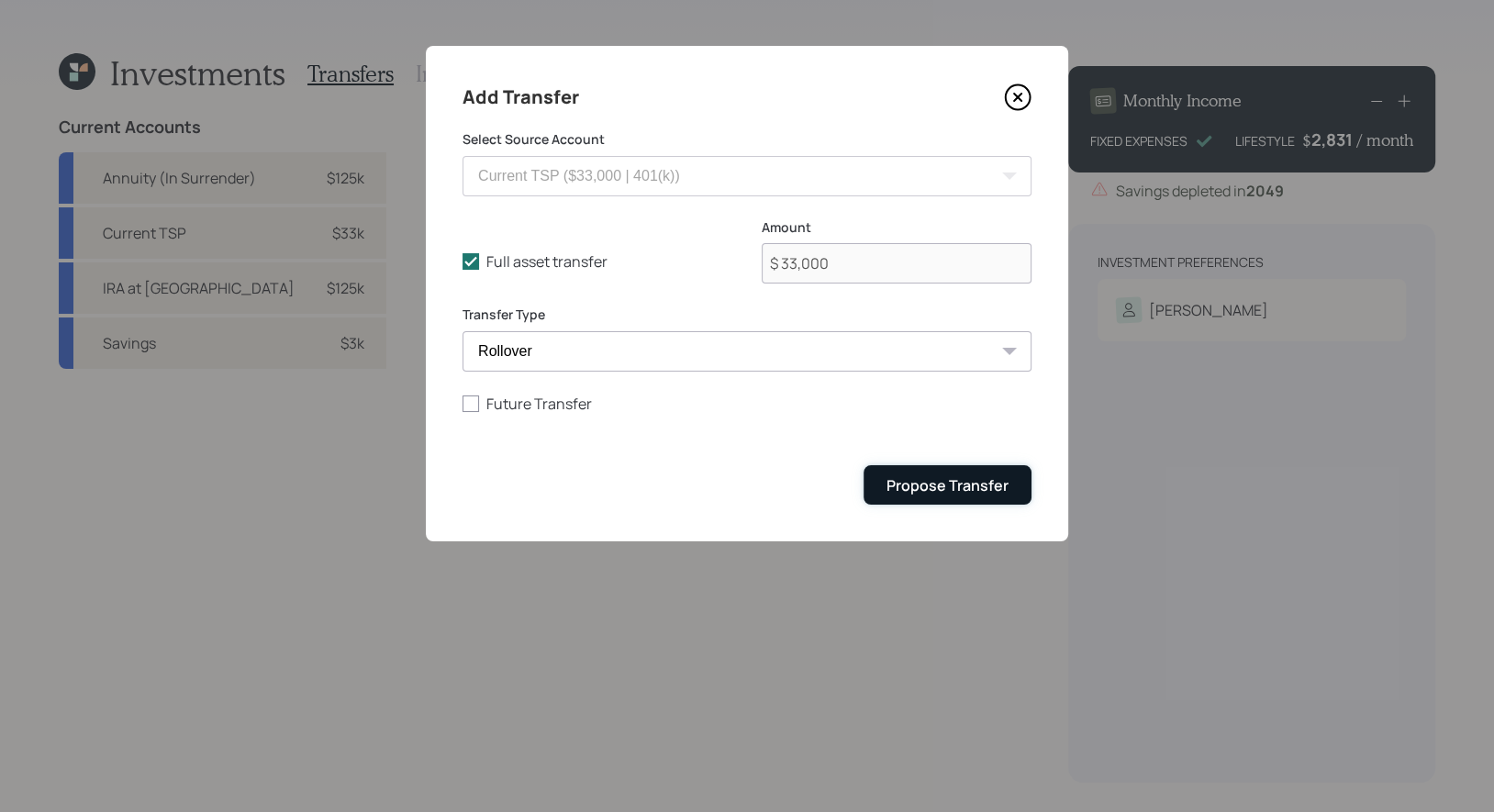
click at [940, 489] on div "Propose Transfer" at bounding box center [947, 486] width 122 height 21
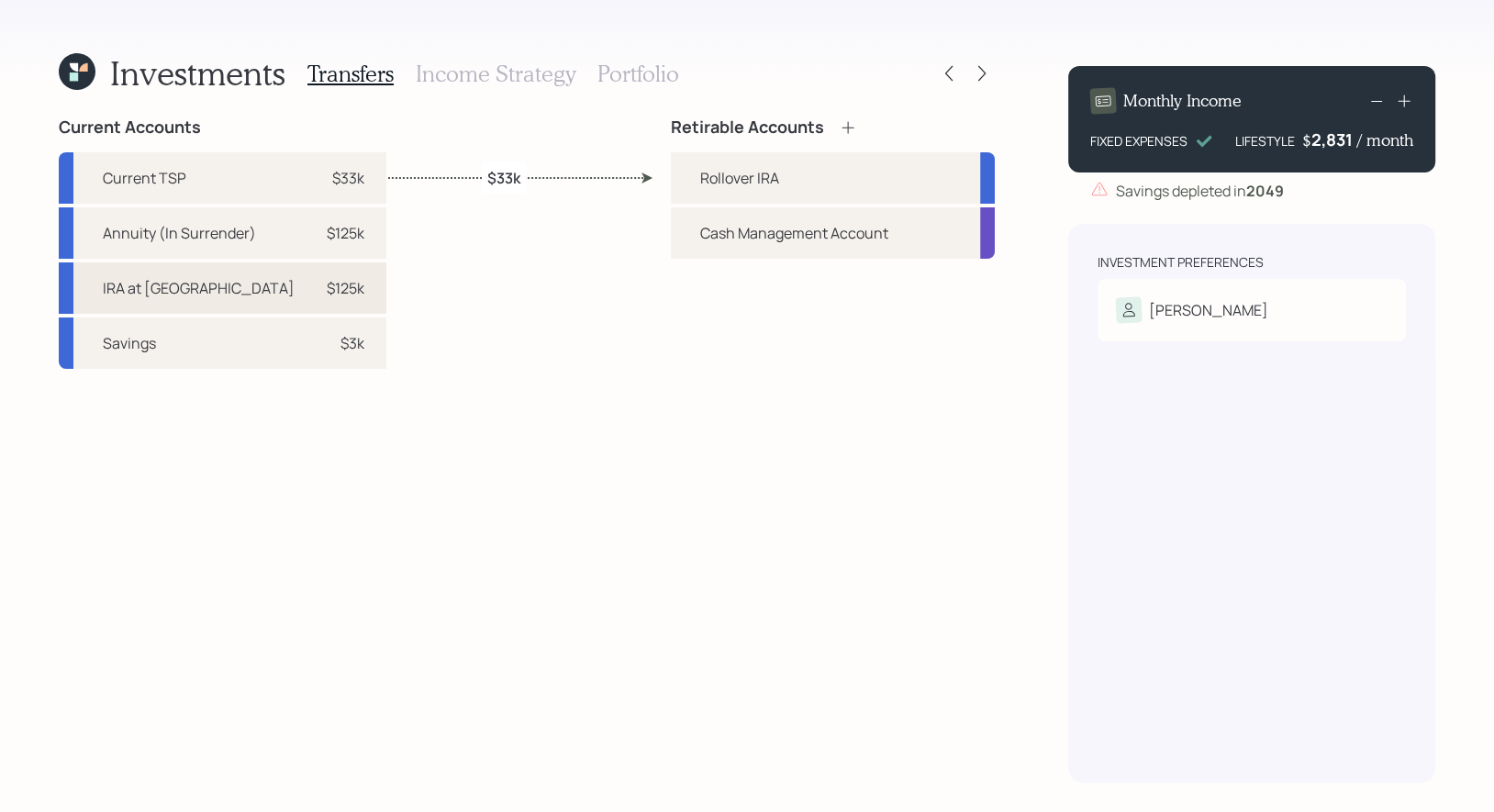
click at [326, 290] on div "$125k" at bounding box center [345, 288] width 38 height 22
click at [727, 175] on div "Rollover IRA" at bounding box center [740, 177] width 79 height 22
select select "e4750e7d-b5a2-410a-955b-4ee168cf9df4"
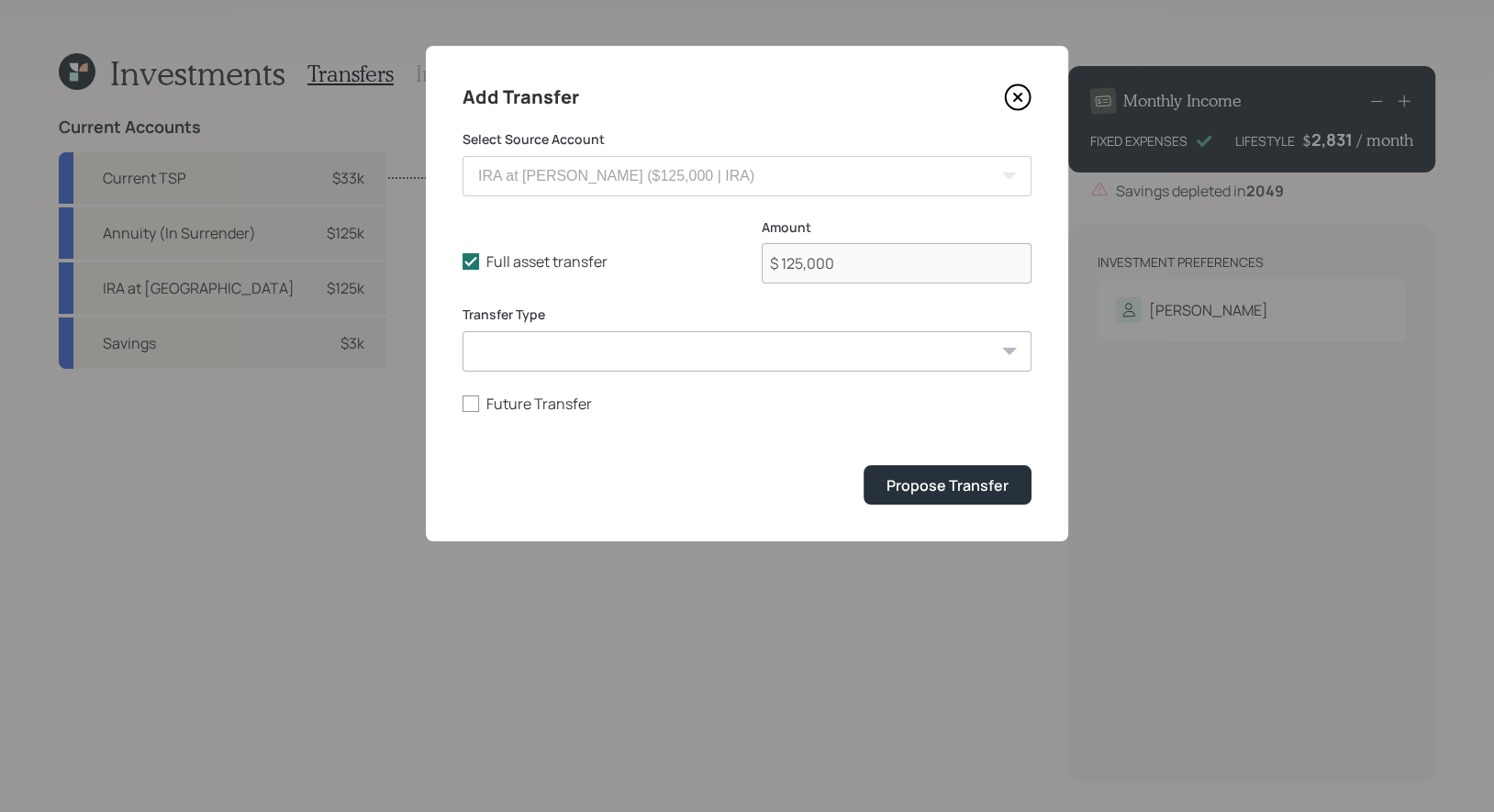
click at [552, 353] on select "ACAT Transfer Non ACAT Transfer Capitalize Rollover Rollover Deposit" at bounding box center [747, 351] width 569 height 40
select select "acat_transfer"
click at [462, 331] on select "ACAT Transfer Non ACAT Transfer Capitalize Rollover Rollover Deposit" at bounding box center [747, 351] width 569 height 40
click at [935, 482] on div "Propose Transfer" at bounding box center [947, 486] width 122 height 21
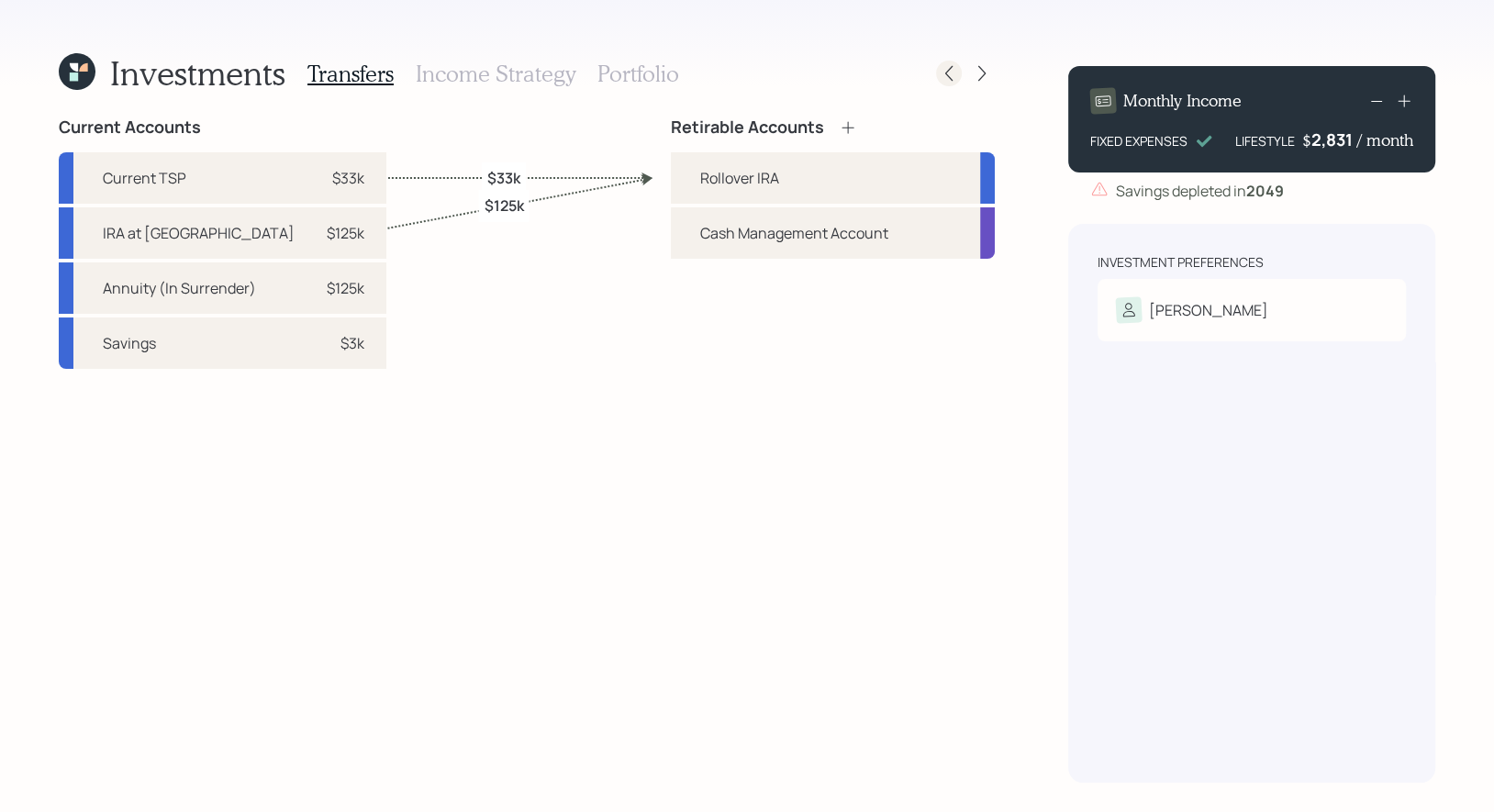
click at [946, 80] on icon at bounding box center [949, 73] width 19 height 19
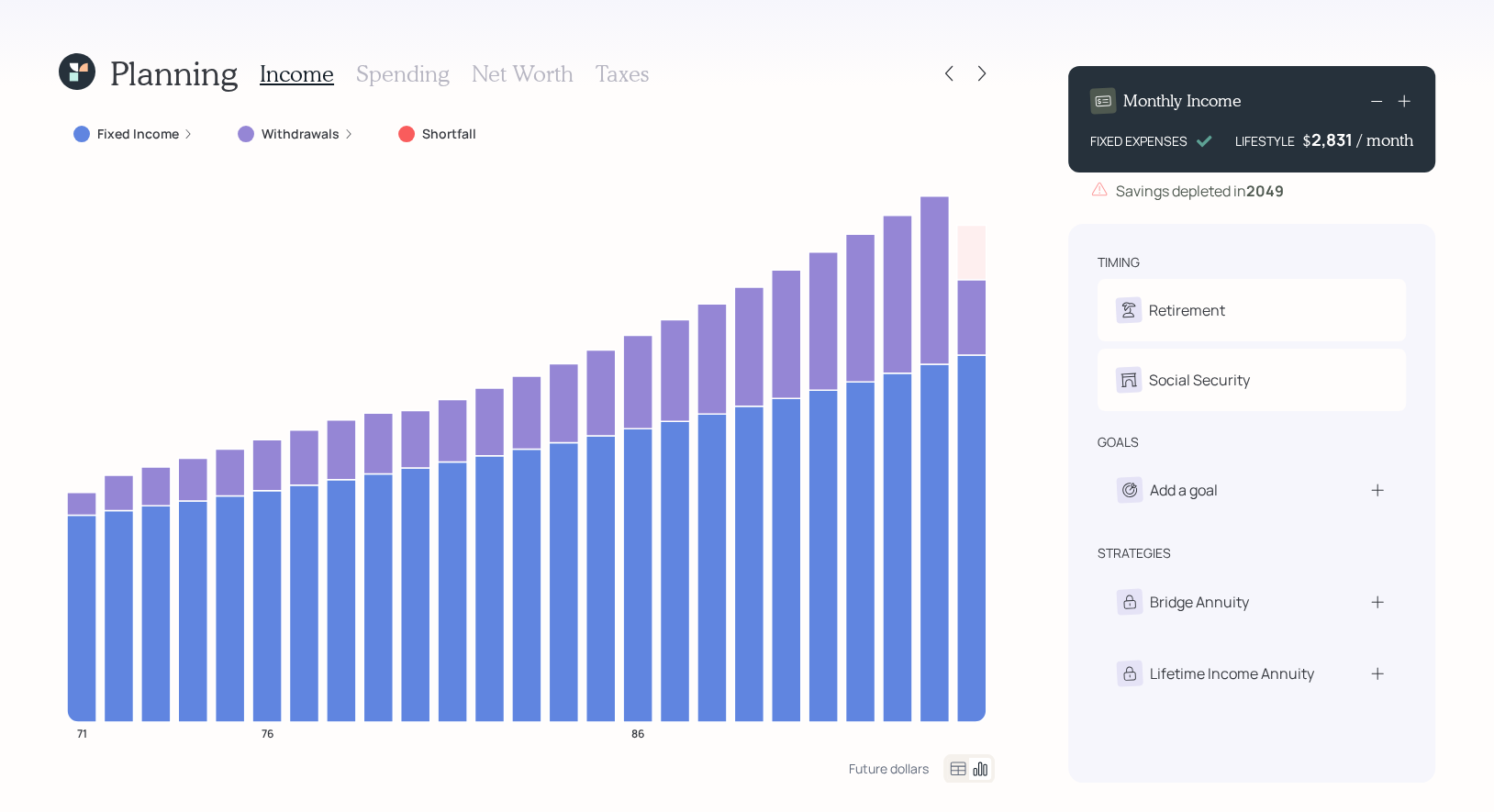
click at [77, 72] on icon at bounding box center [73, 76] width 8 height 8
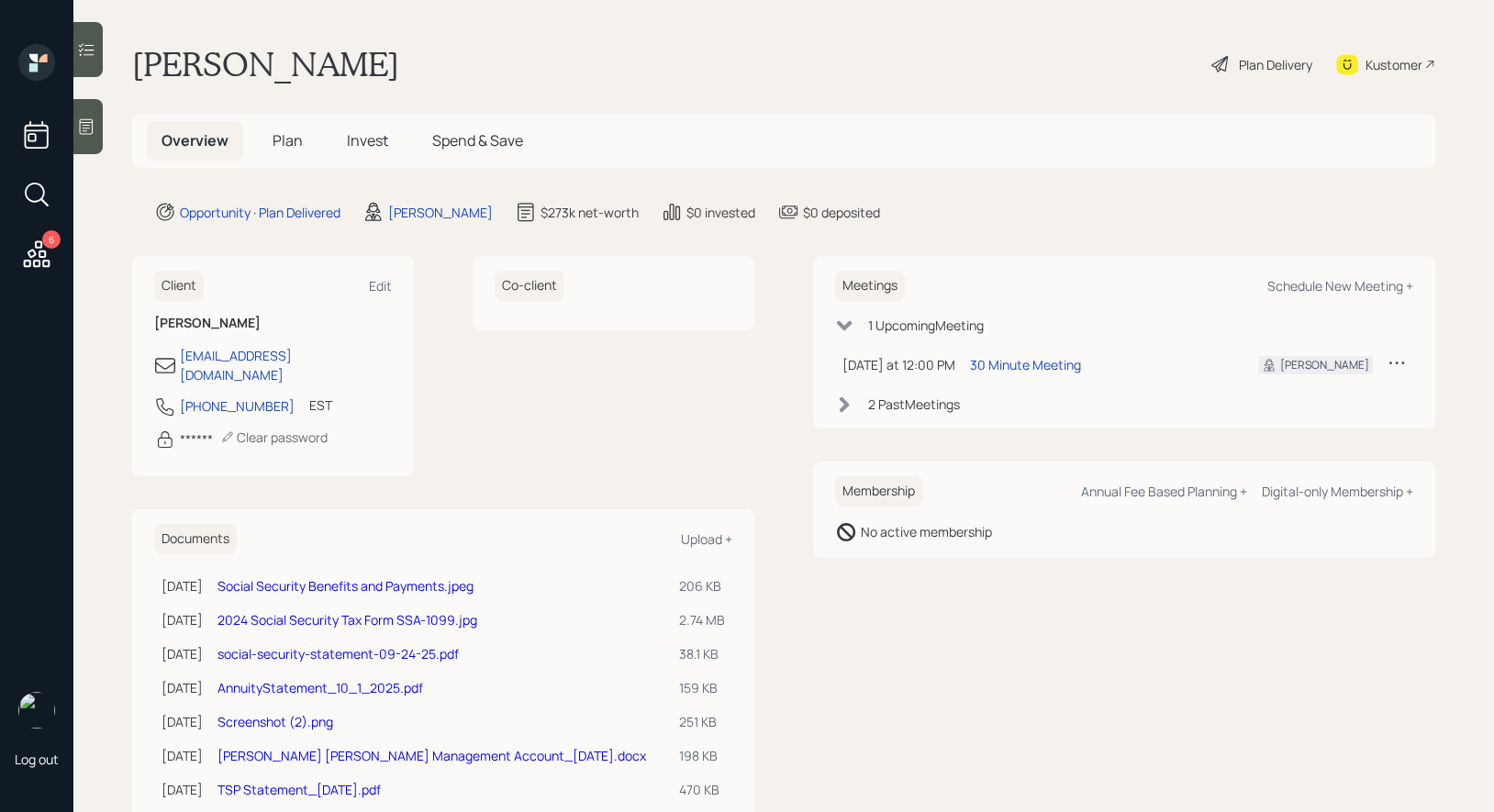
scroll to position [35, 0]
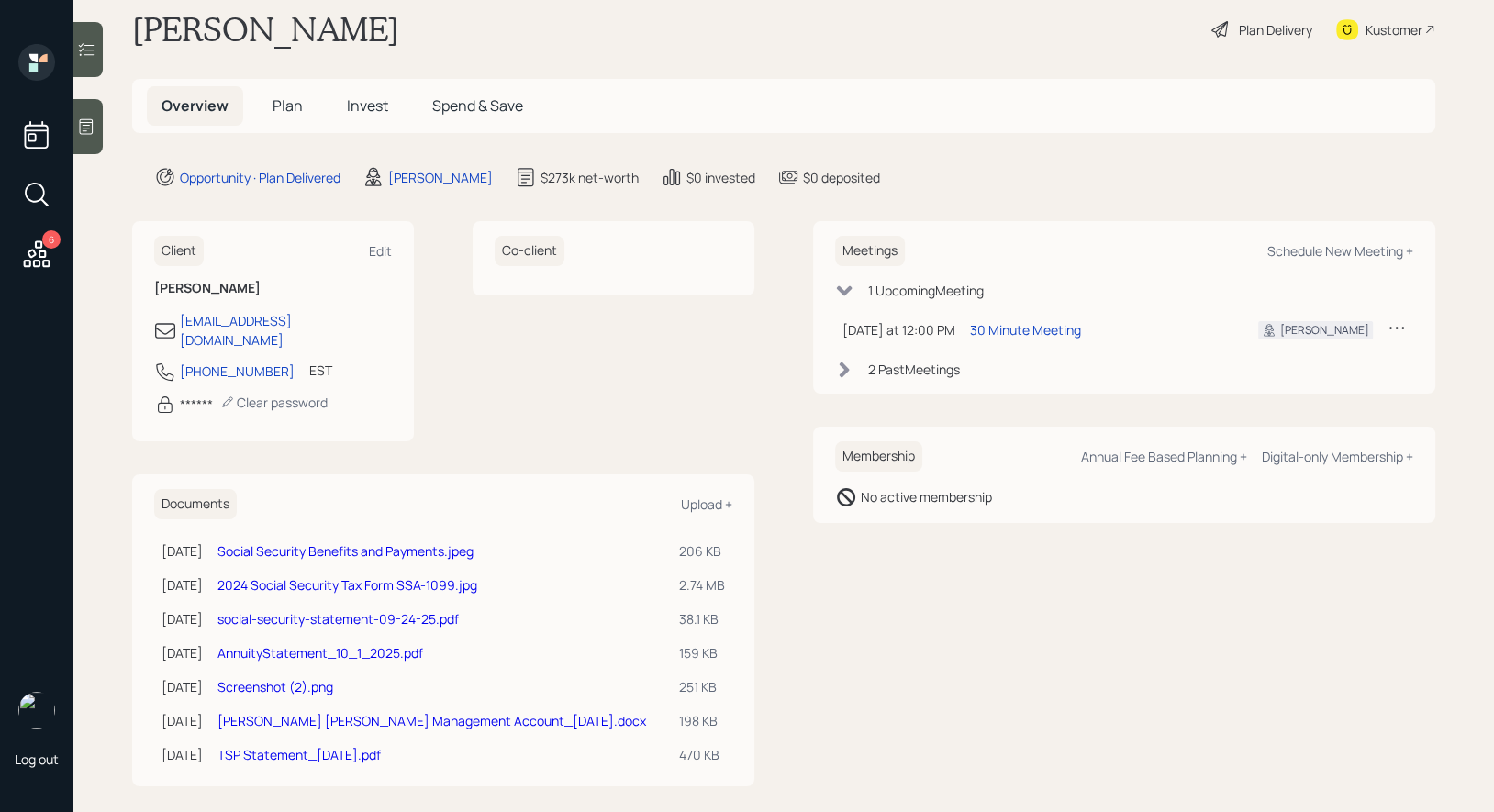
click at [295, 678] on link "Screenshot (2).png" at bounding box center [275, 686] width 115 height 18
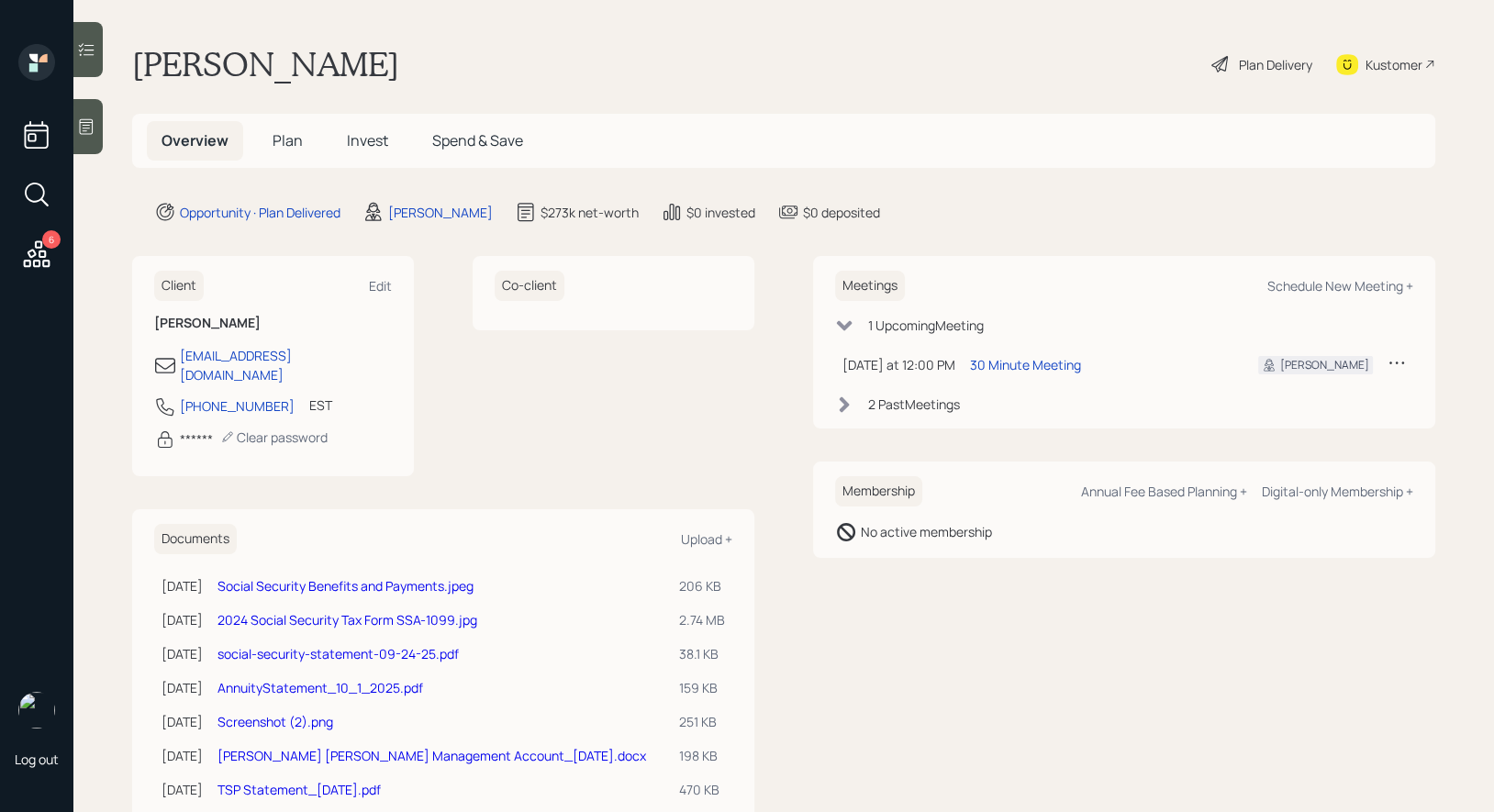
click at [292, 139] on span "Plan" at bounding box center [288, 141] width 30 height 21
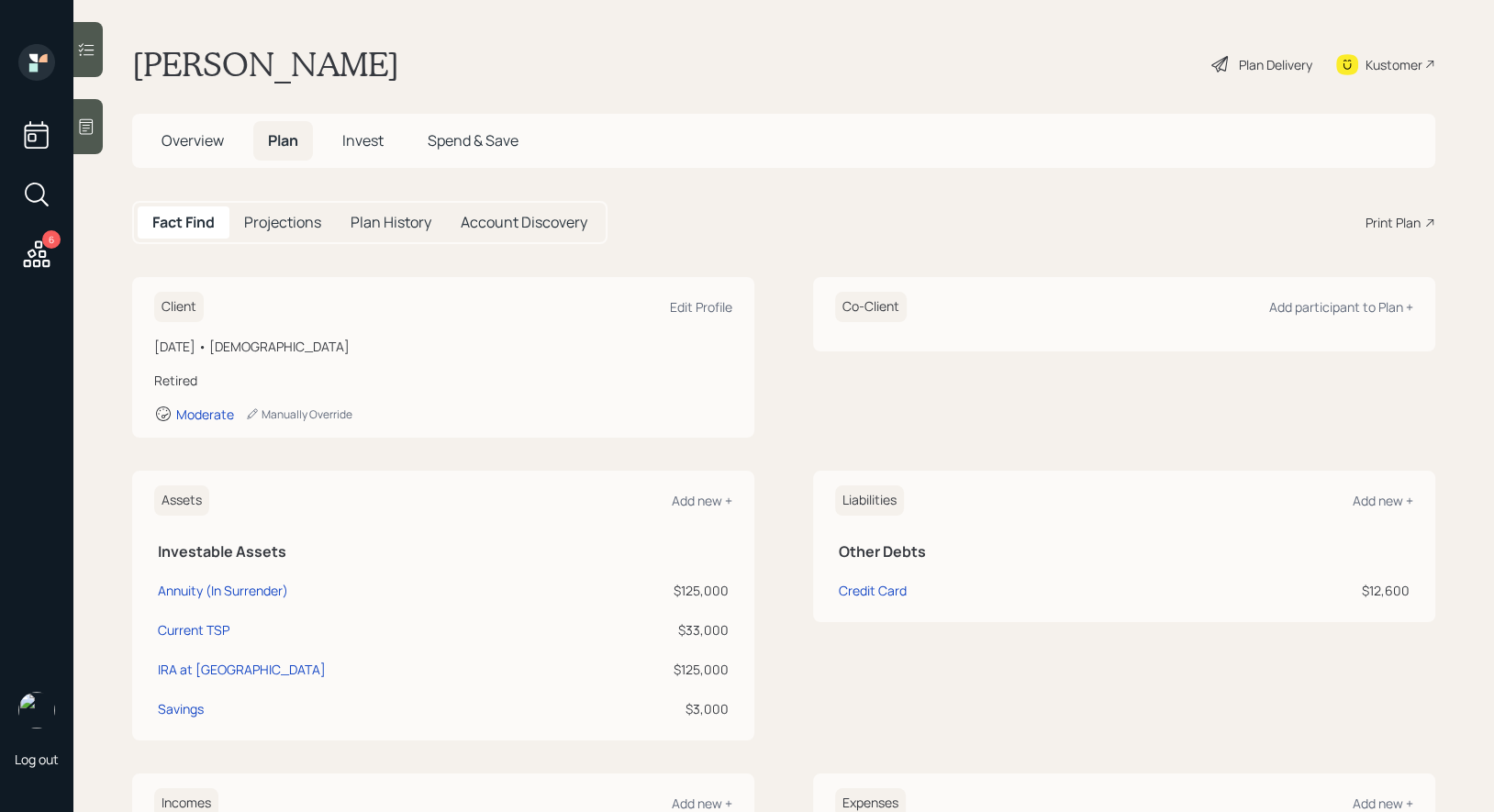
click at [1239, 62] on div "Plan Delivery" at bounding box center [1275, 65] width 73 height 20
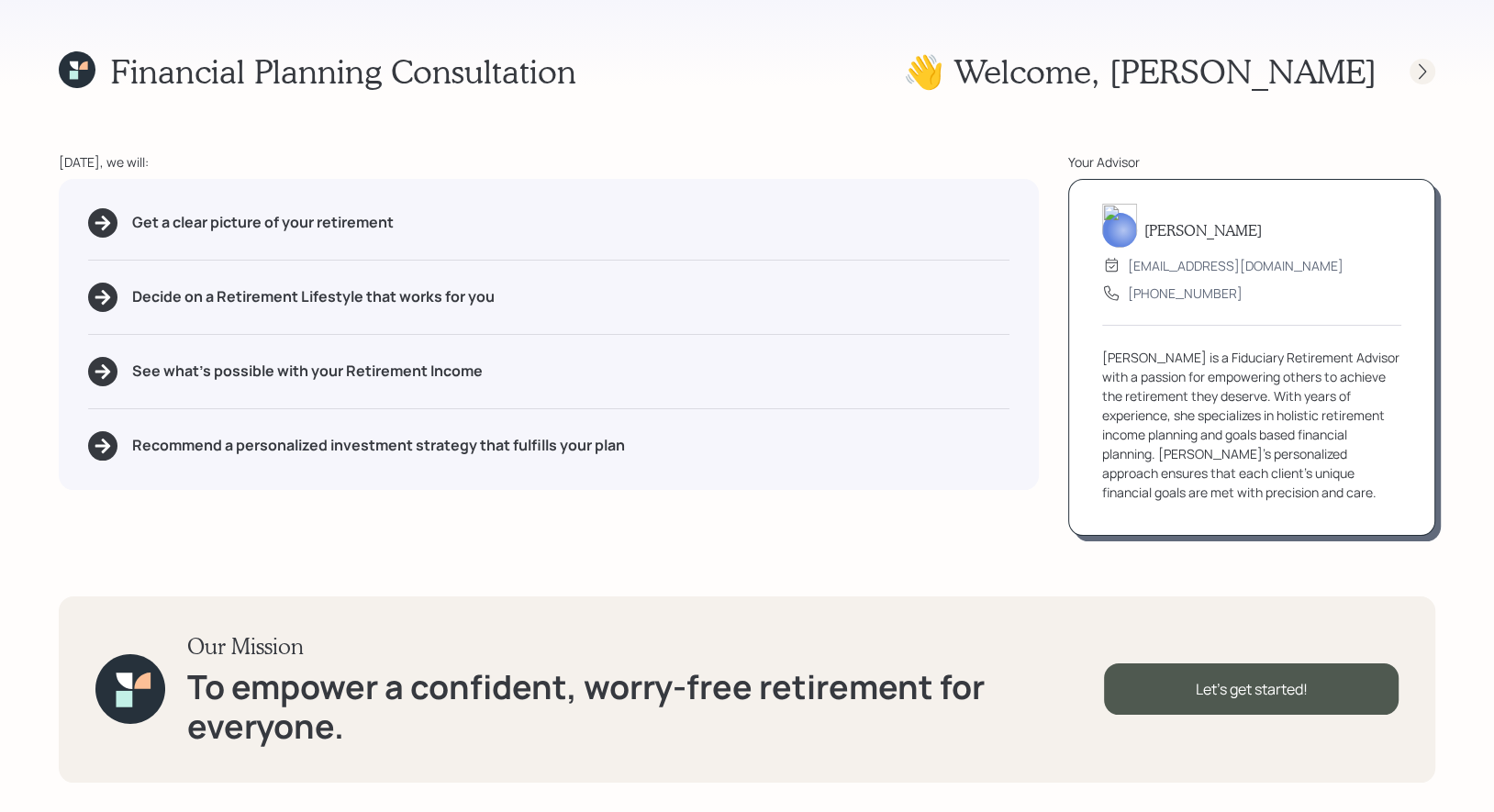
click at [1431, 69] on div at bounding box center [1422, 71] width 25 height 25
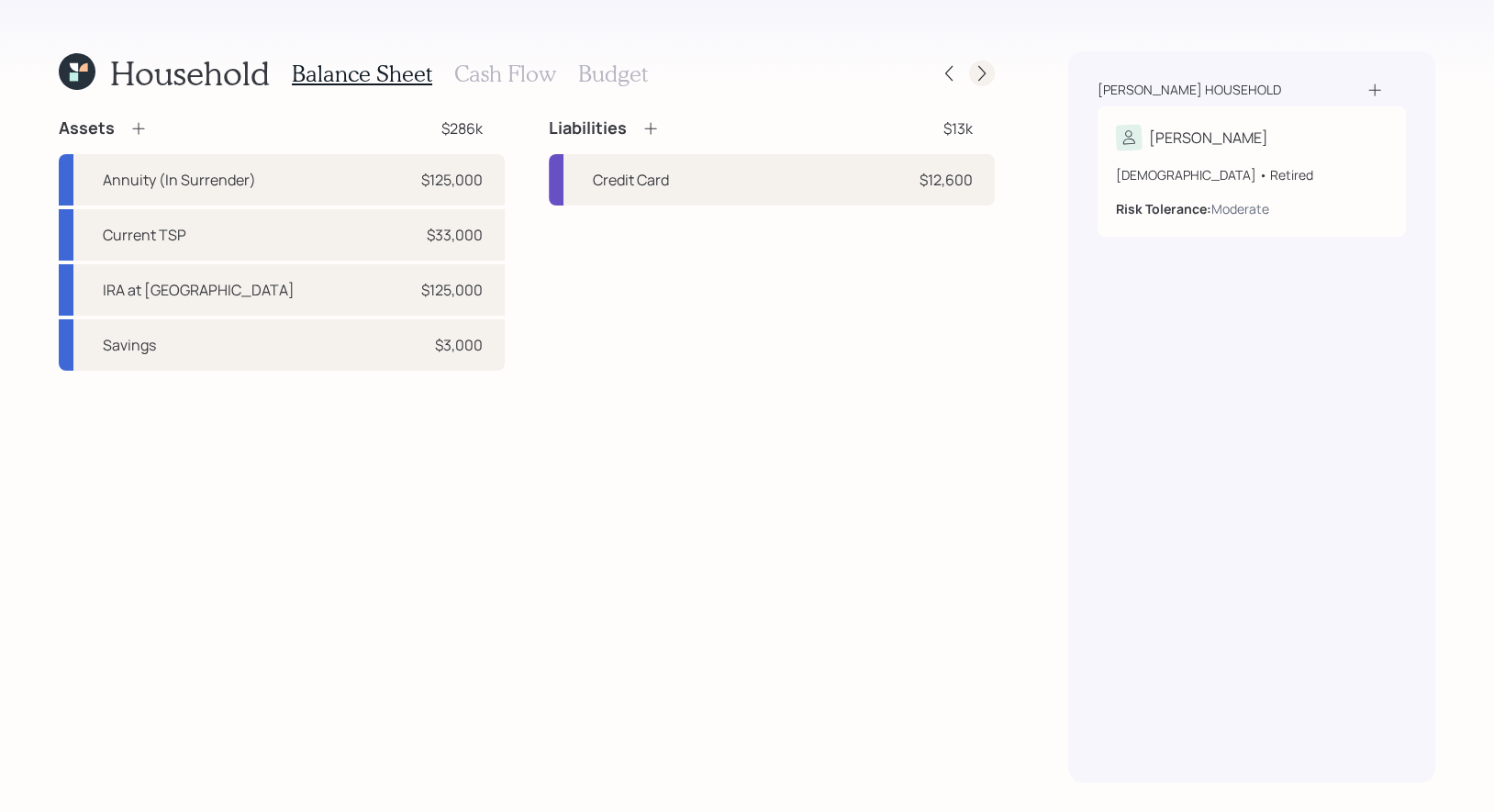
click at [980, 73] on icon at bounding box center [982, 73] width 19 height 19
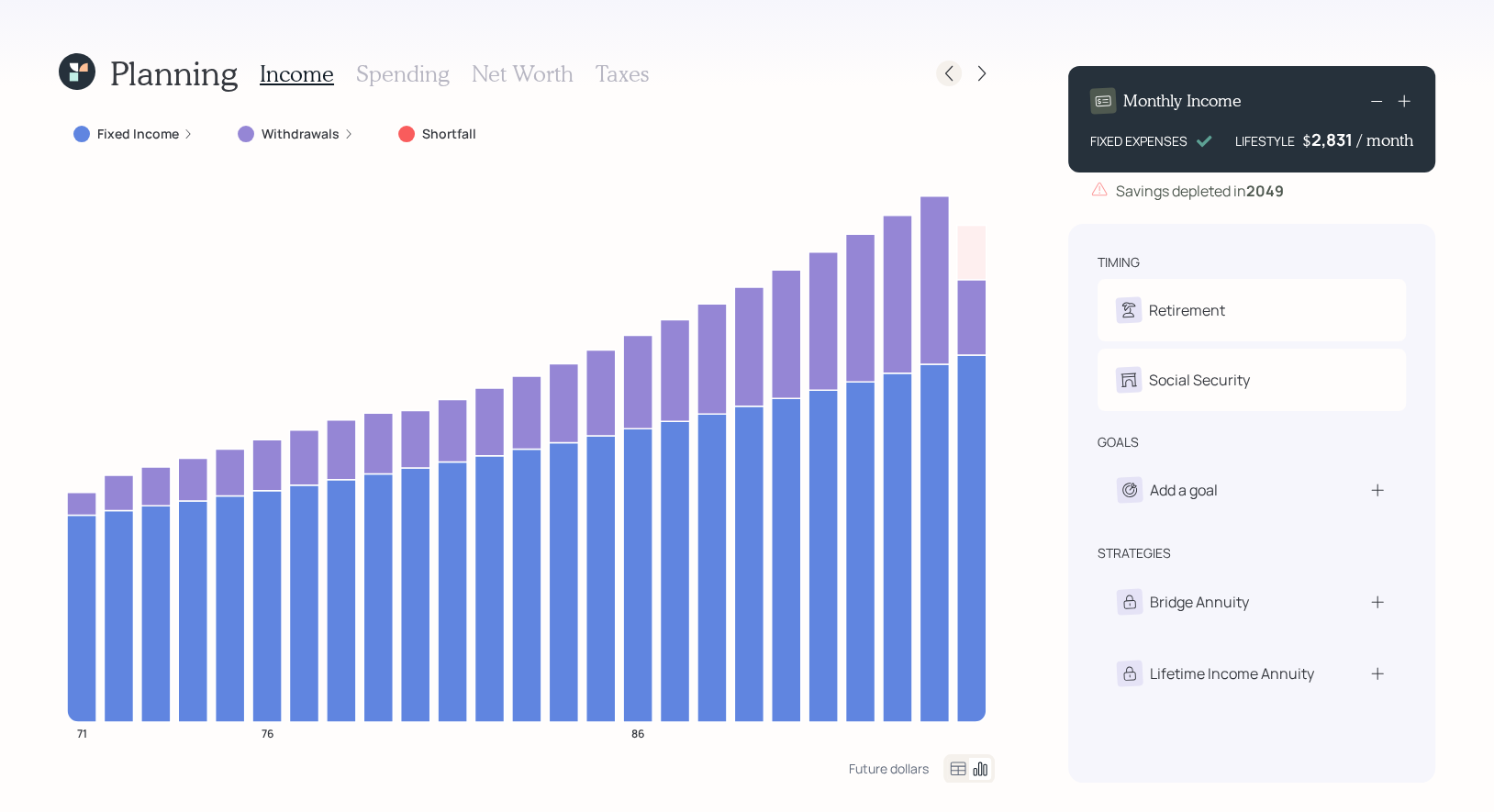
click at [951, 78] on icon at bounding box center [949, 73] width 19 height 19
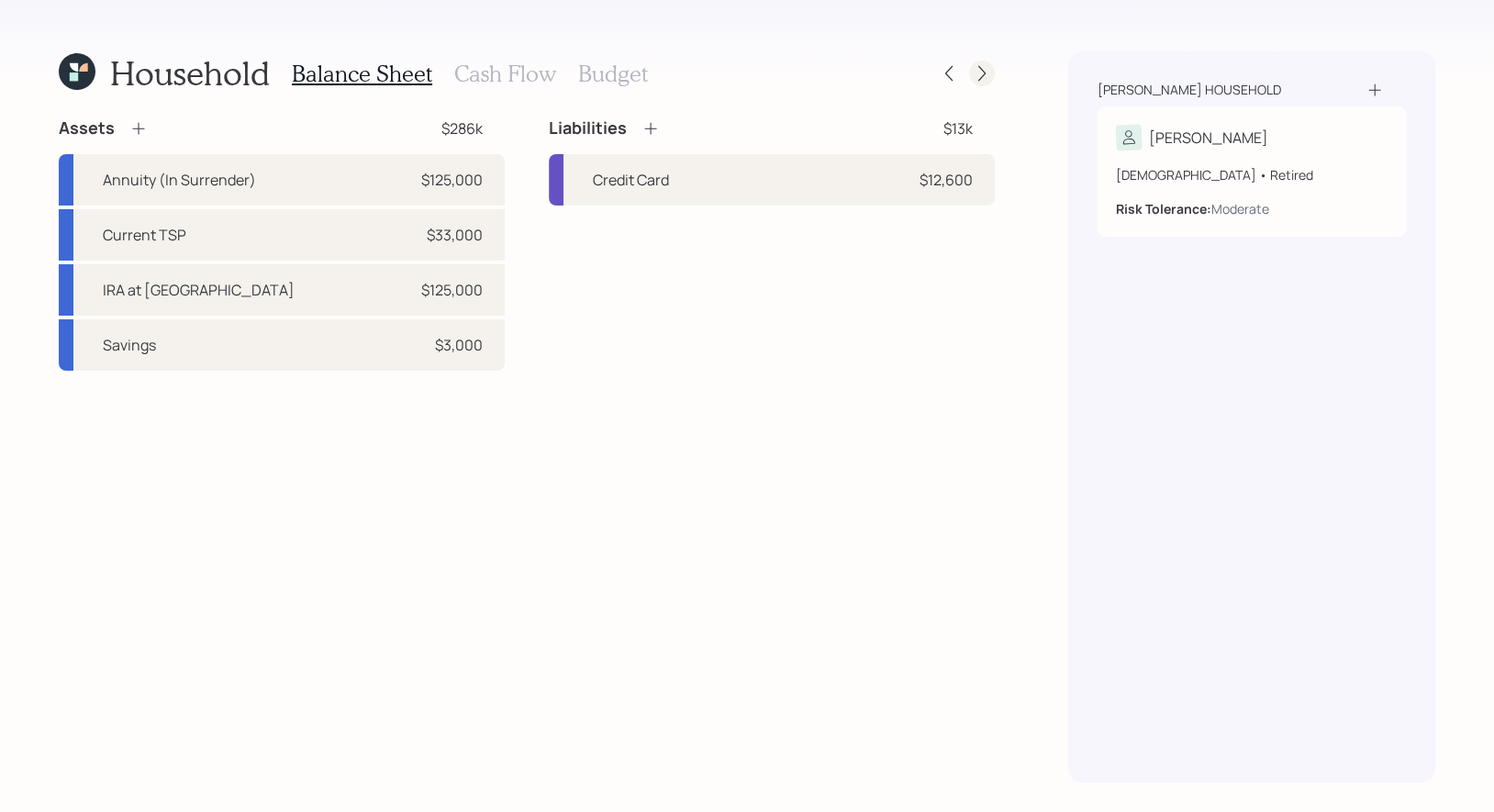
click at [979, 79] on icon at bounding box center [982, 73] width 8 height 16
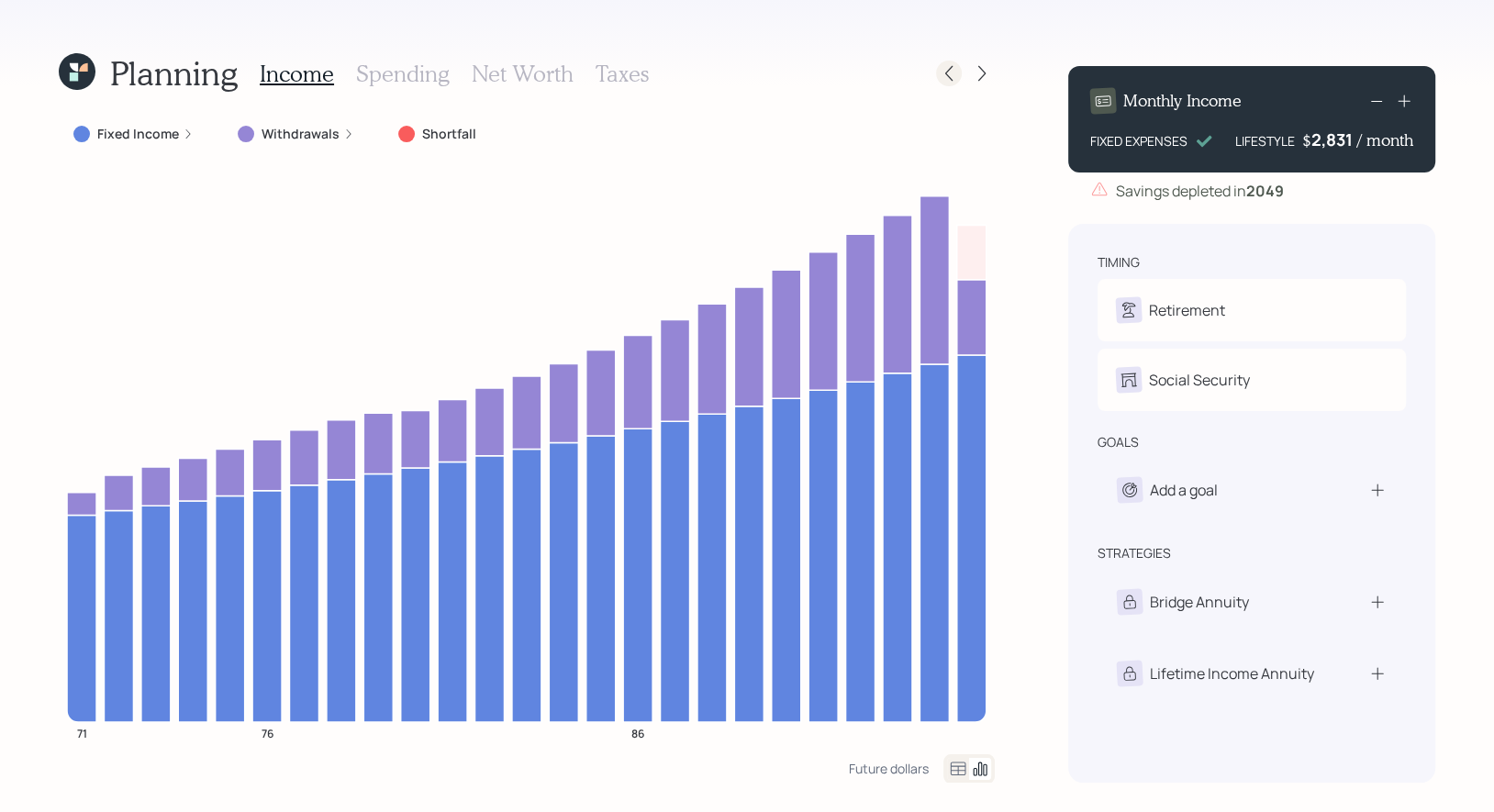
click at [949, 76] on icon at bounding box center [949, 73] width 19 height 19
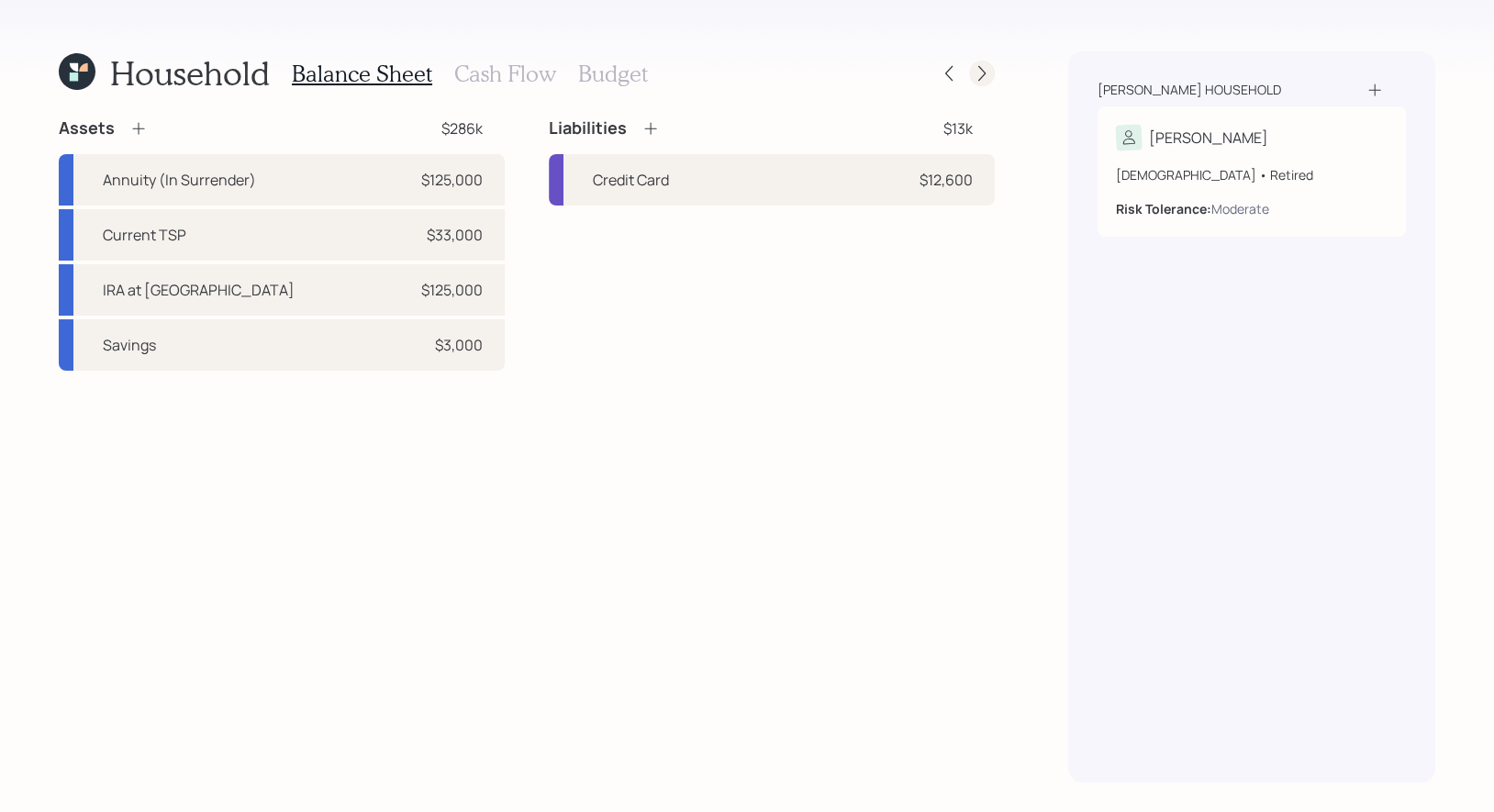
click at [975, 72] on icon at bounding box center [982, 73] width 19 height 19
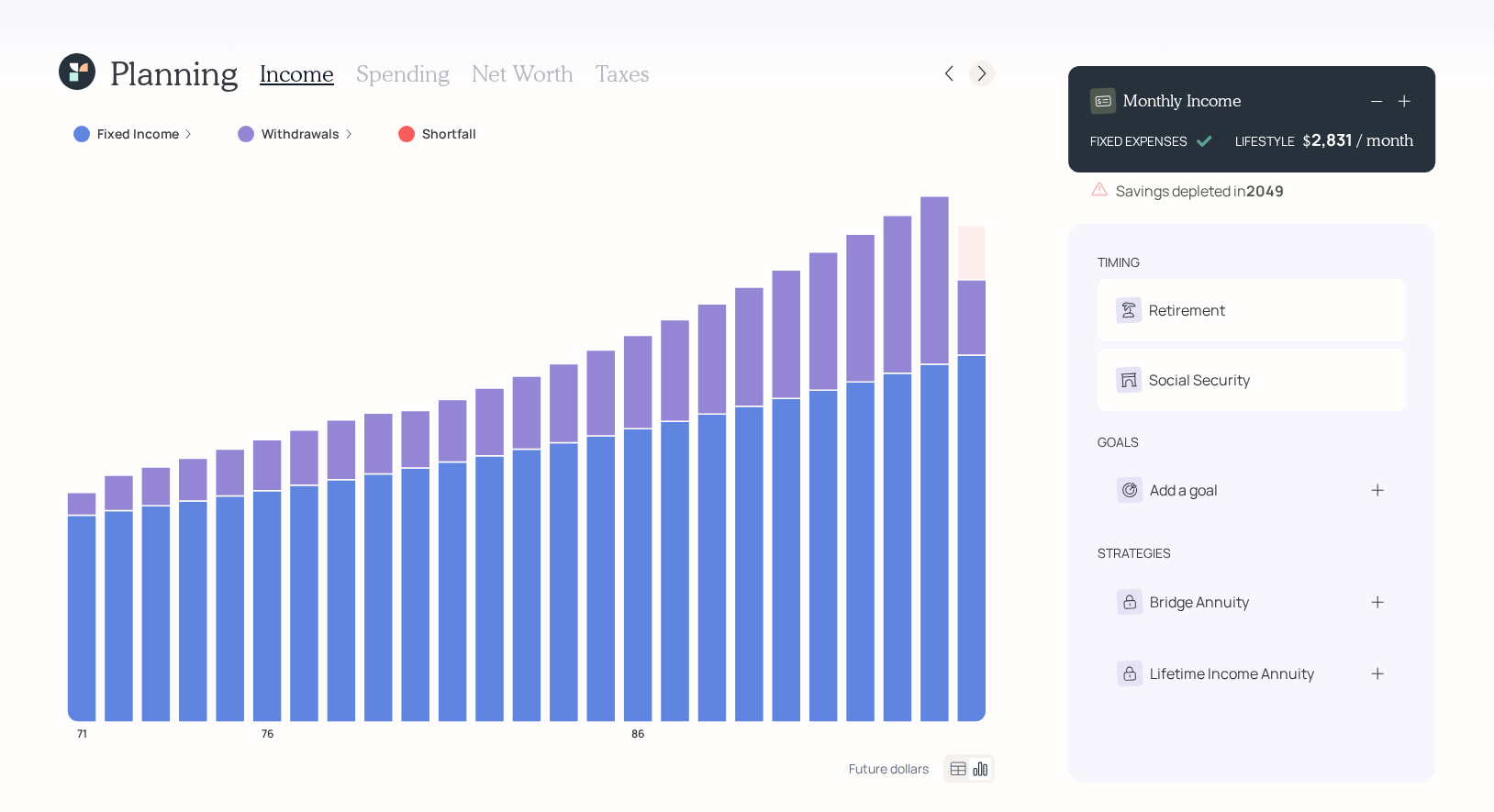
click at [988, 72] on icon at bounding box center [982, 73] width 19 height 19
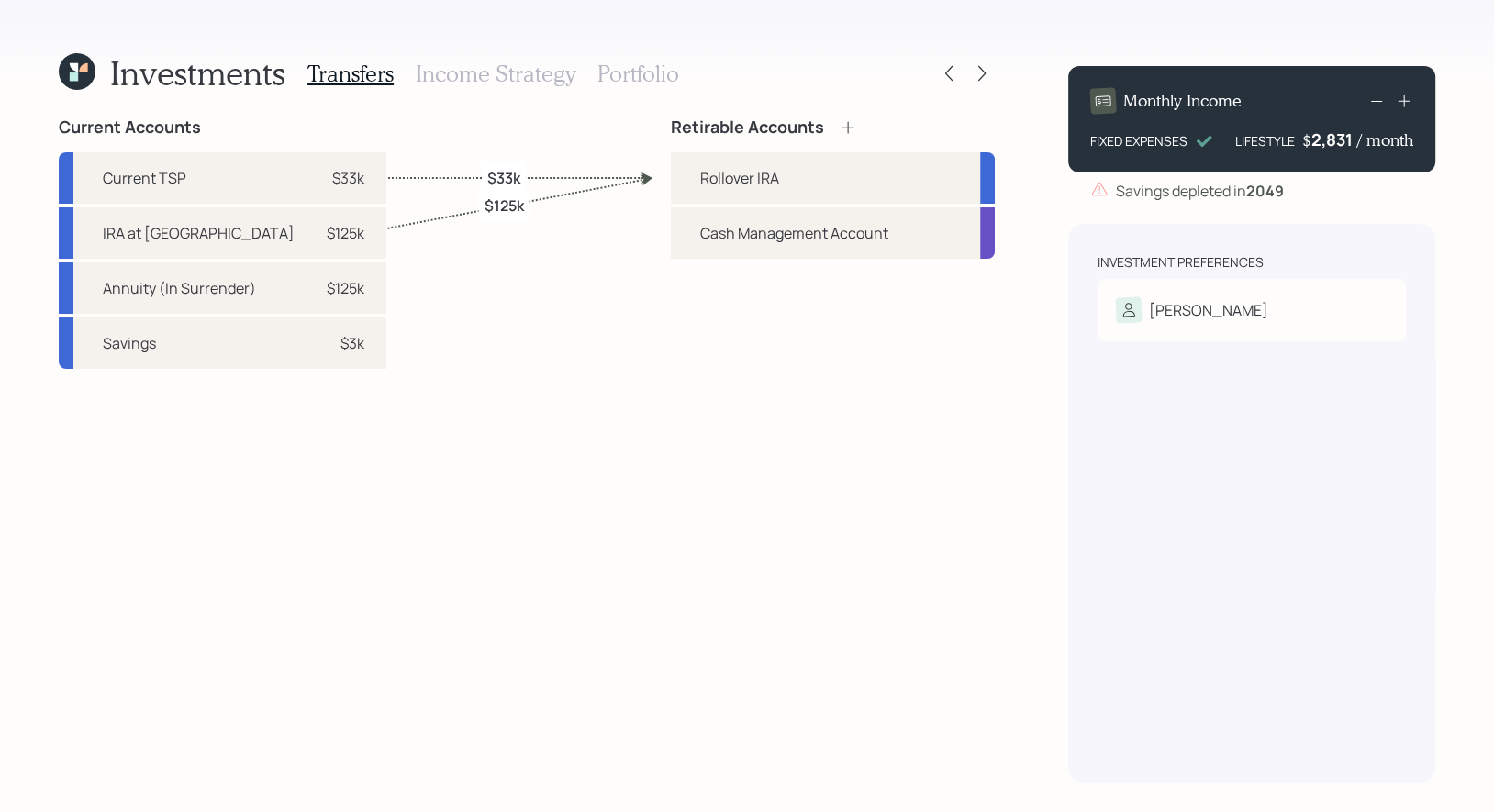
click at [547, 77] on h3 "Income Strategy" at bounding box center [495, 74] width 159 height 26
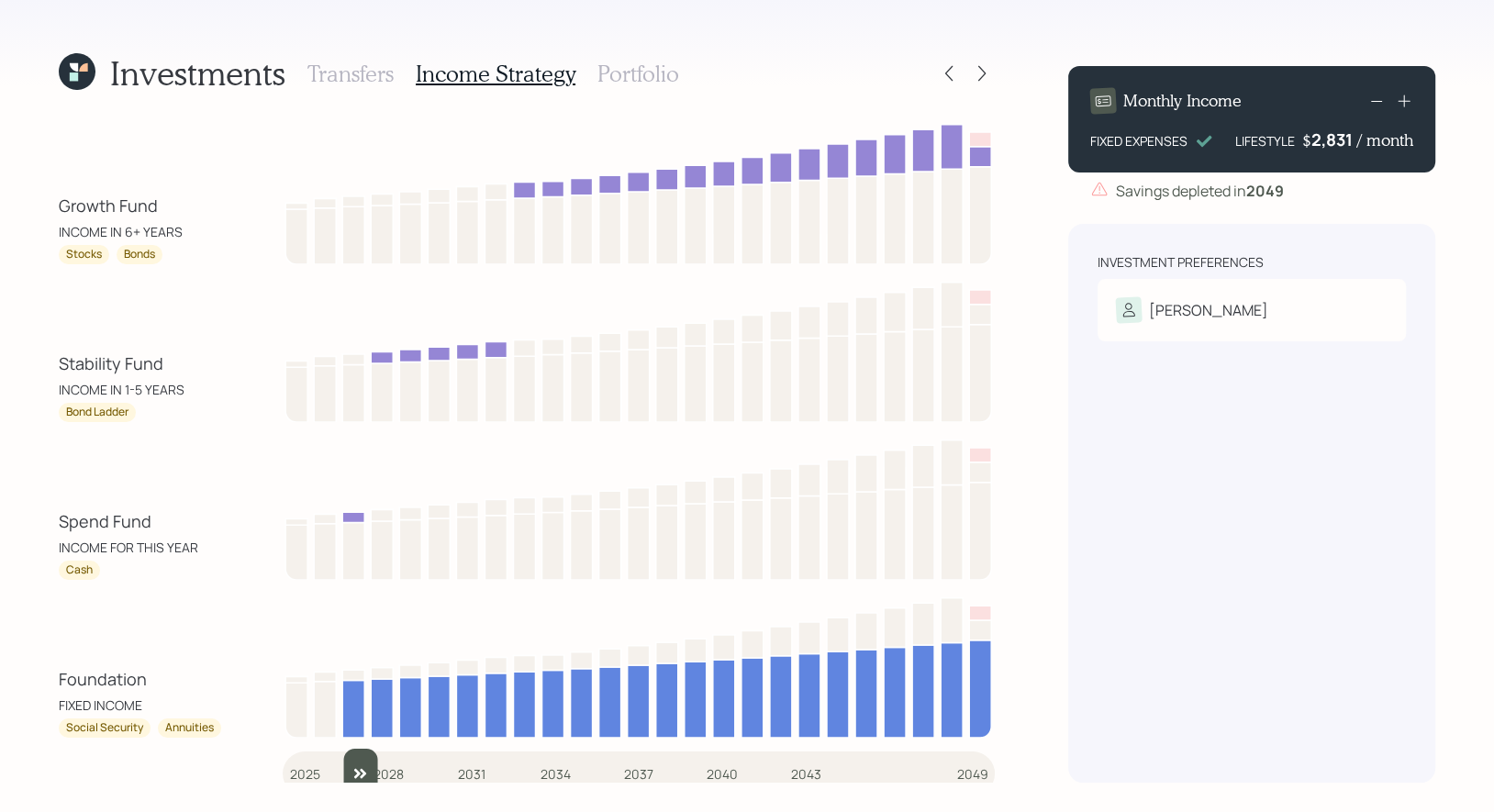
drag, startPoint x: 303, startPoint y: 764, endPoint x: 350, endPoint y: 757, distance: 47.5
type input "2027"
click at [350, 757] on input "slider" at bounding box center [638, 773] width 712 height 50
click at [987, 69] on icon at bounding box center [982, 73] width 19 height 19
